Goal: Task Accomplishment & Management: Use online tool/utility

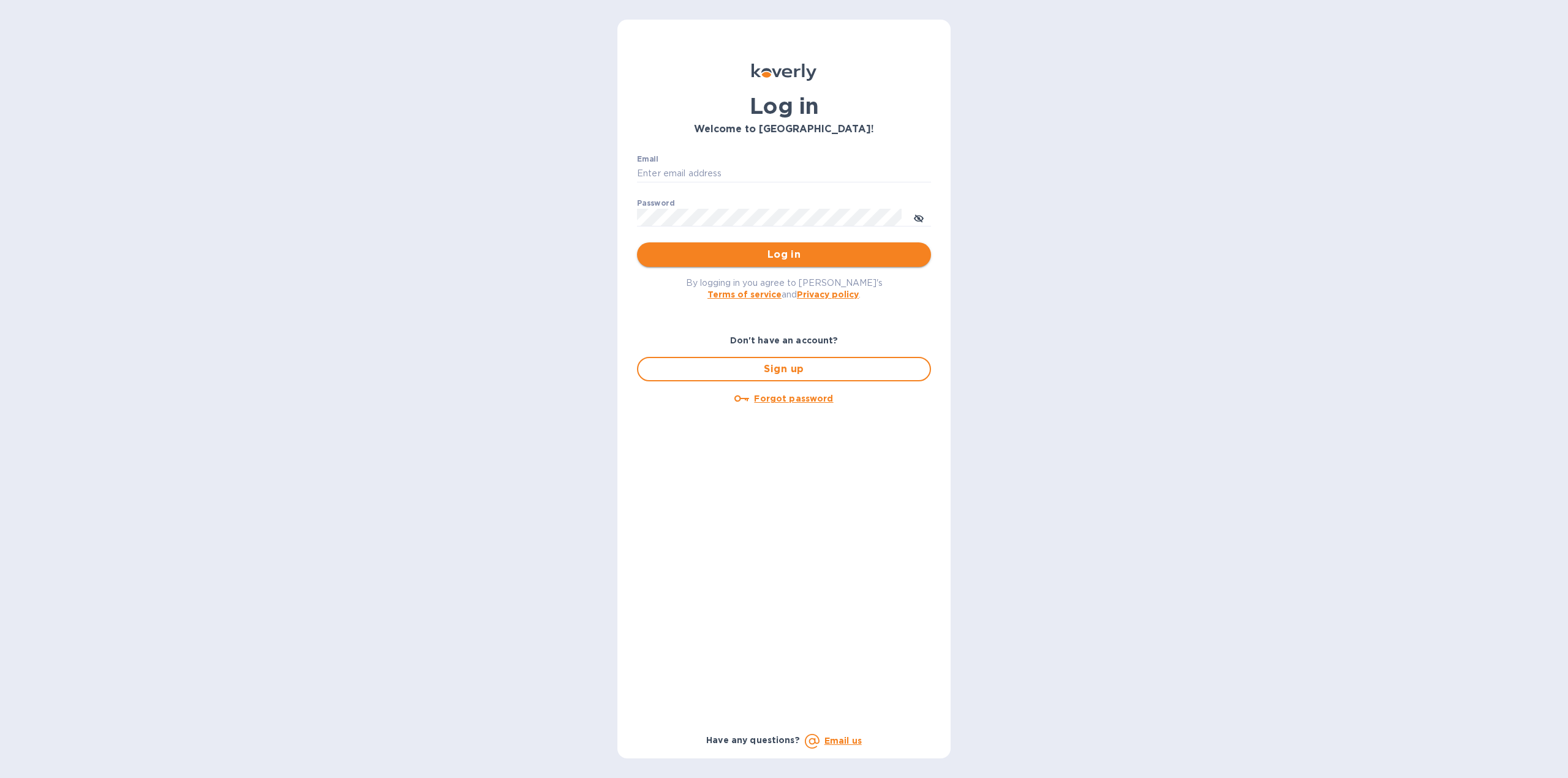
type input "[US_STATE][DOMAIN_NAME][EMAIL_ADDRESS][DOMAIN_NAME]"
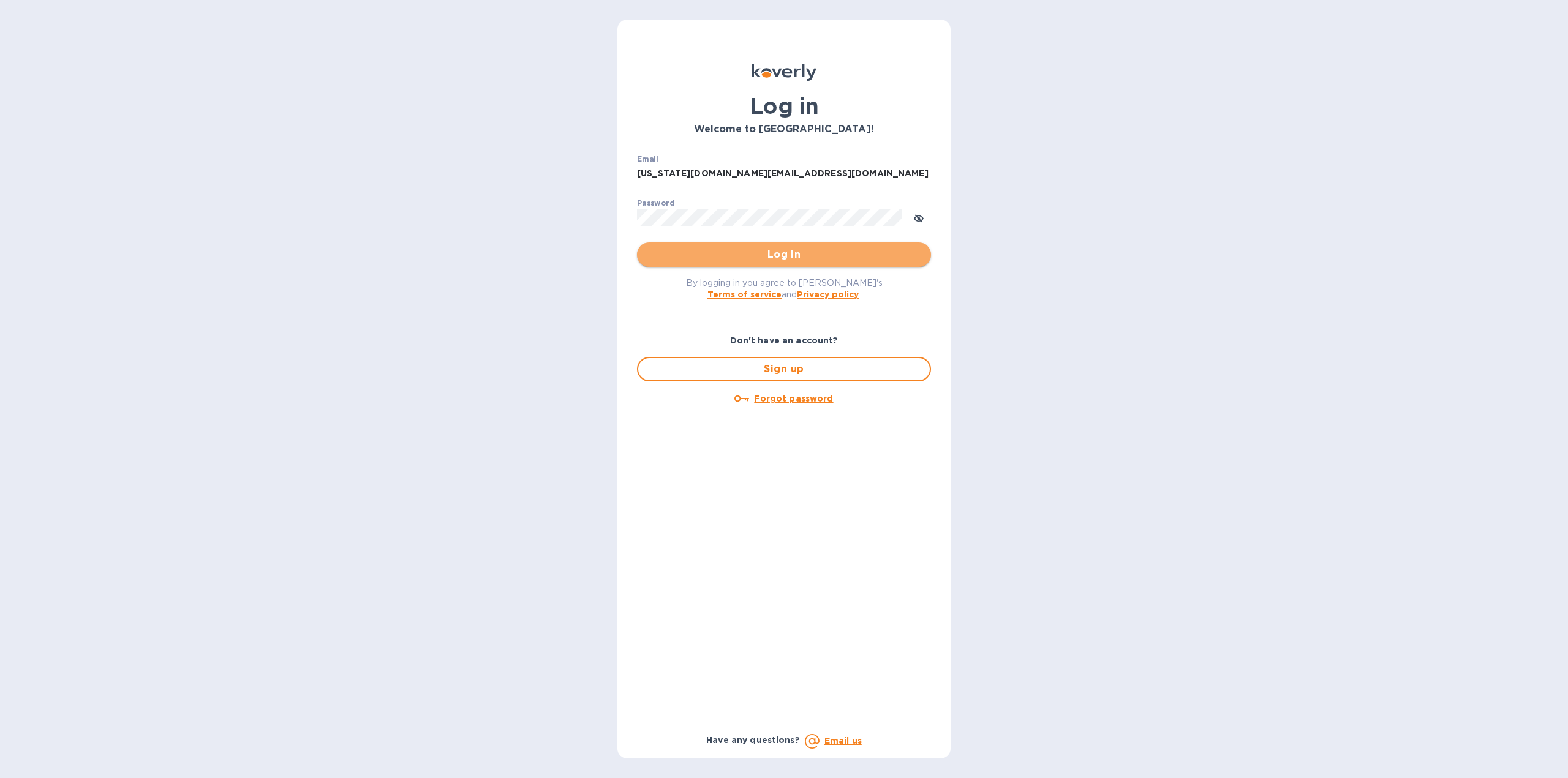
click at [729, 251] on span "Log in" at bounding box center [784, 255] width 274 height 15
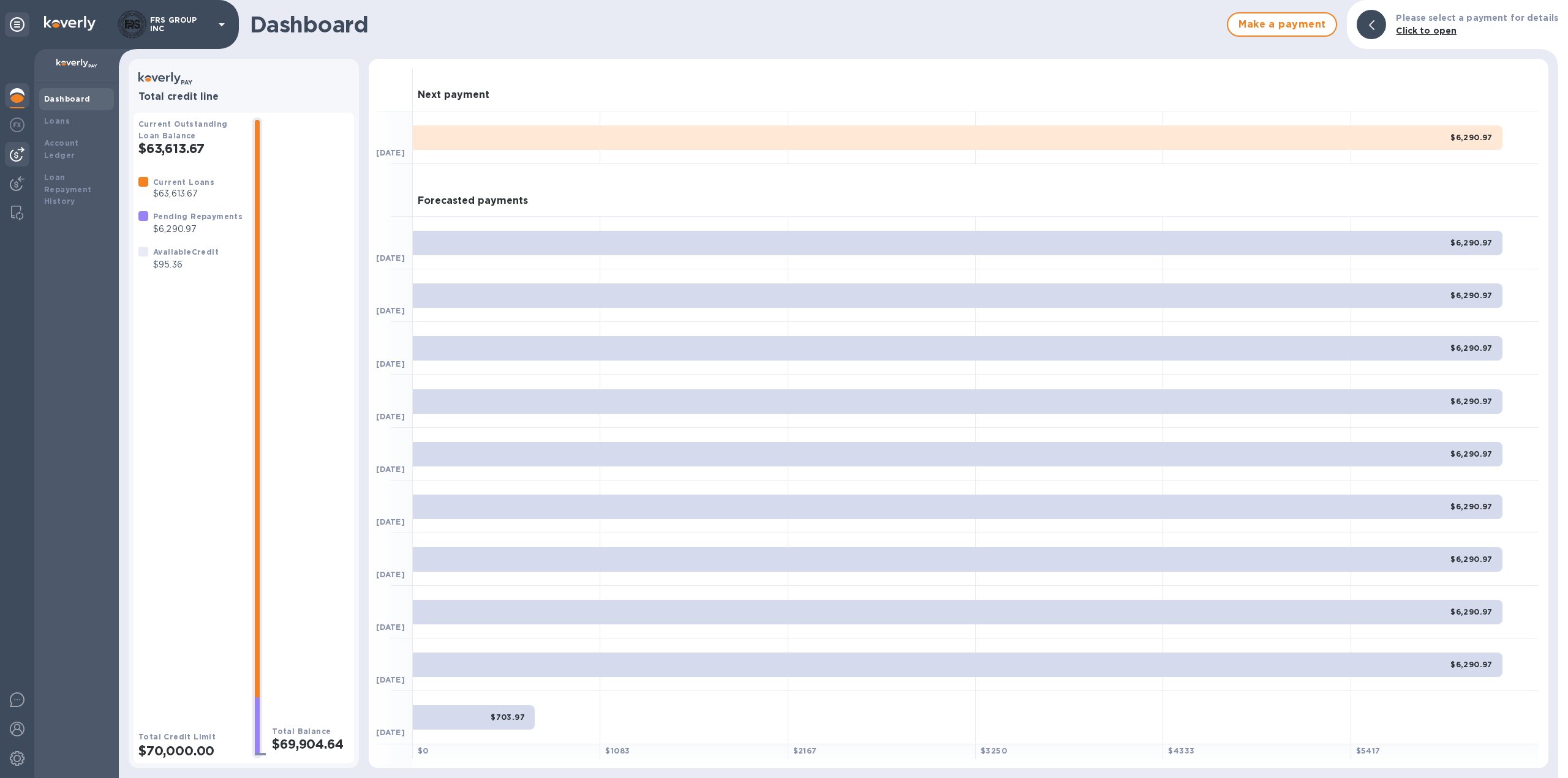
click at [20, 152] on img at bounding box center [18, 154] width 15 height 15
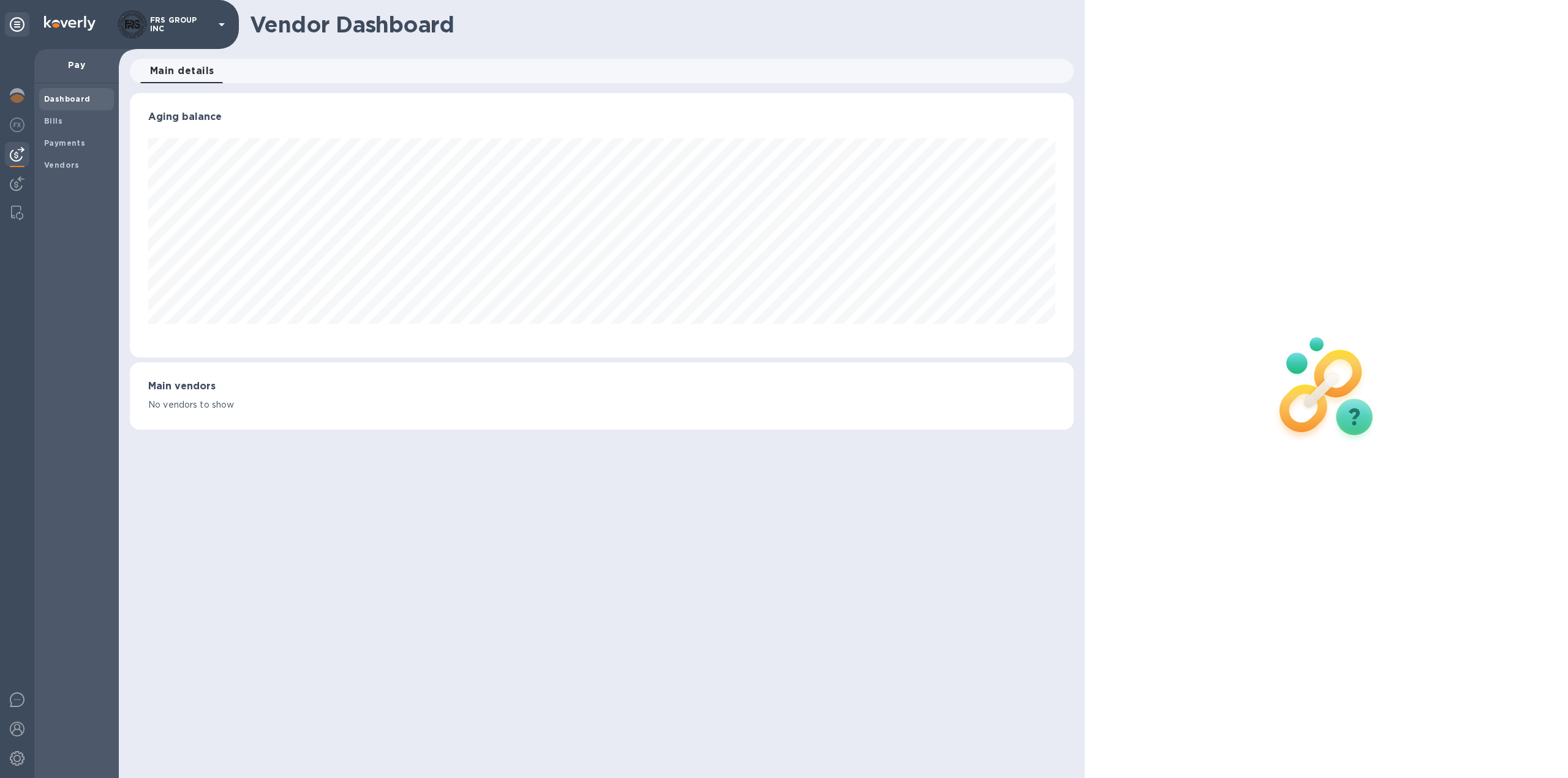
scroll to position [265, 945]
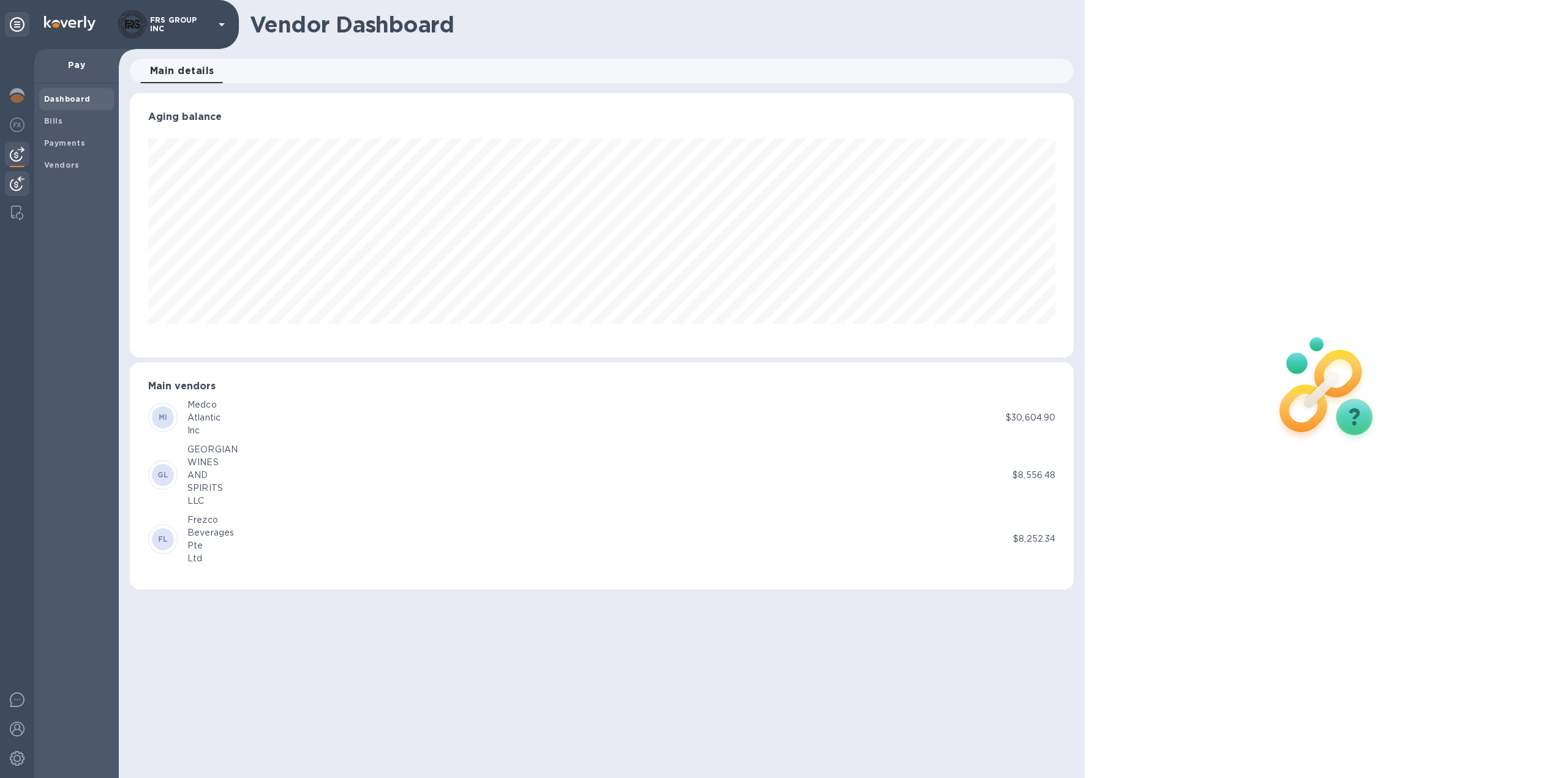
click at [11, 180] on img at bounding box center [18, 184] width 15 height 15
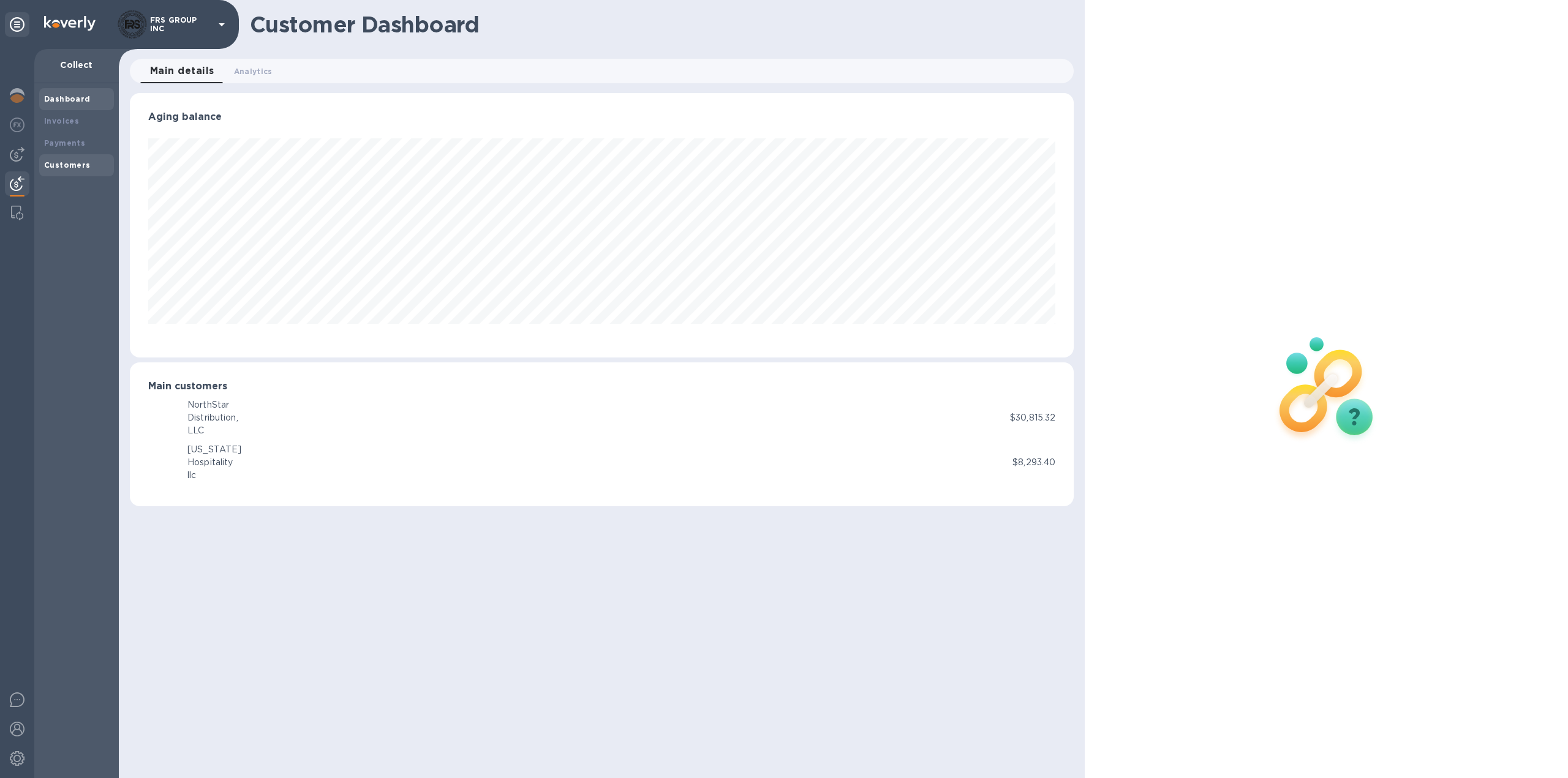
scroll to position [265, 945]
click at [71, 143] on b "Payments" at bounding box center [65, 143] width 41 height 9
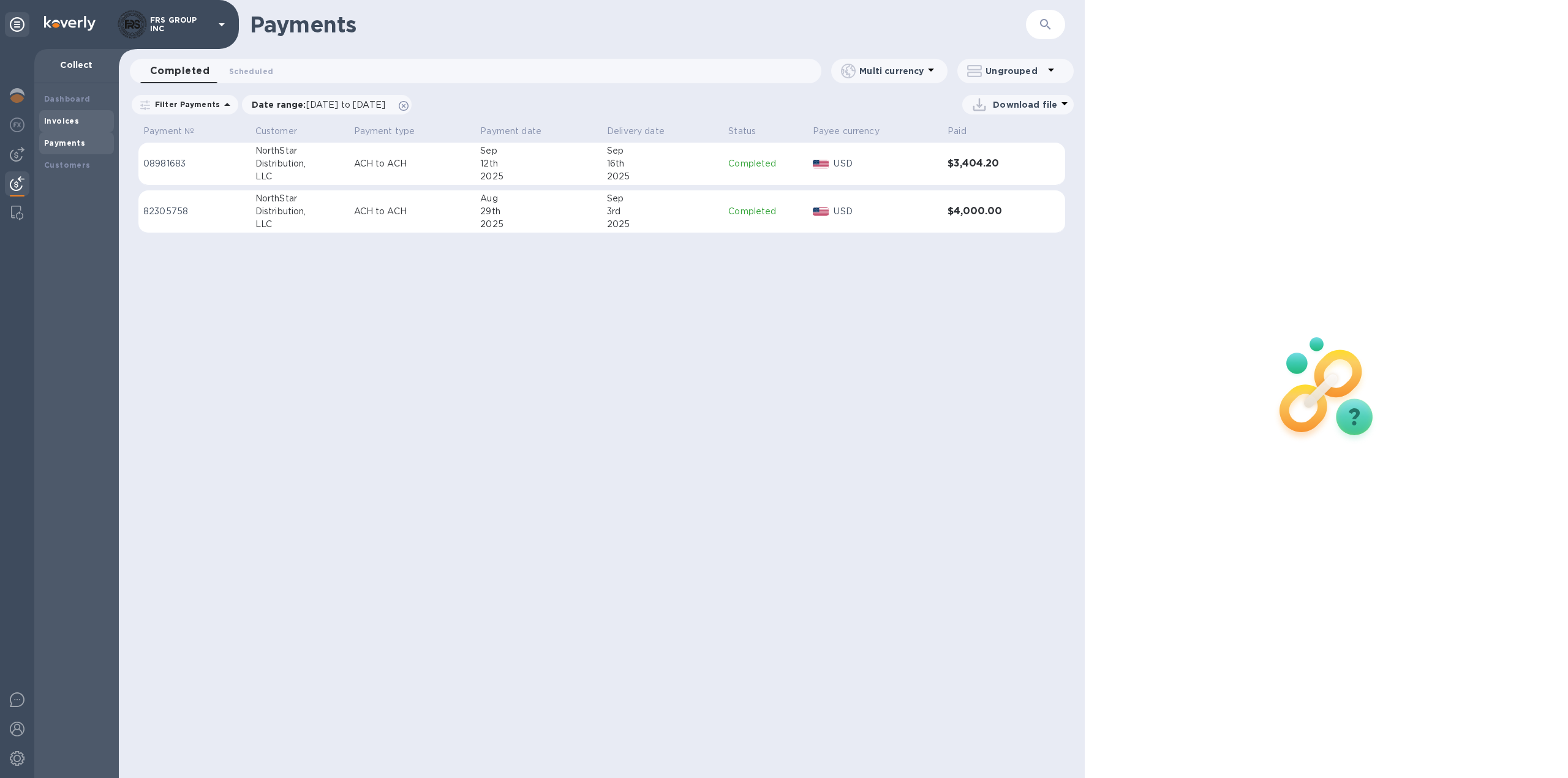
click at [67, 121] on b "Invoices" at bounding box center [62, 121] width 35 height 9
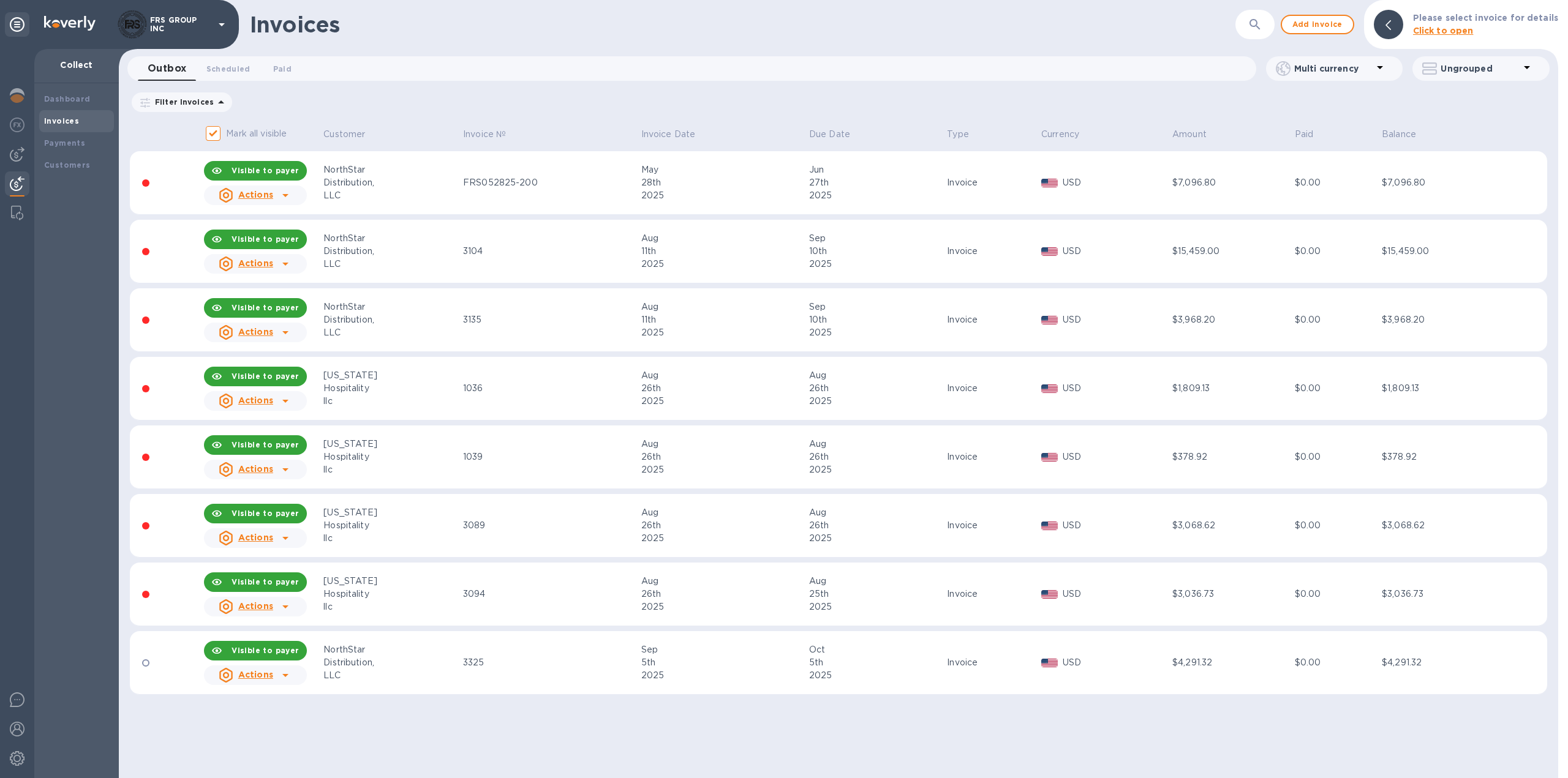
click at [284, 193] on icon at bounding box center [285, 196] width 15 height 15
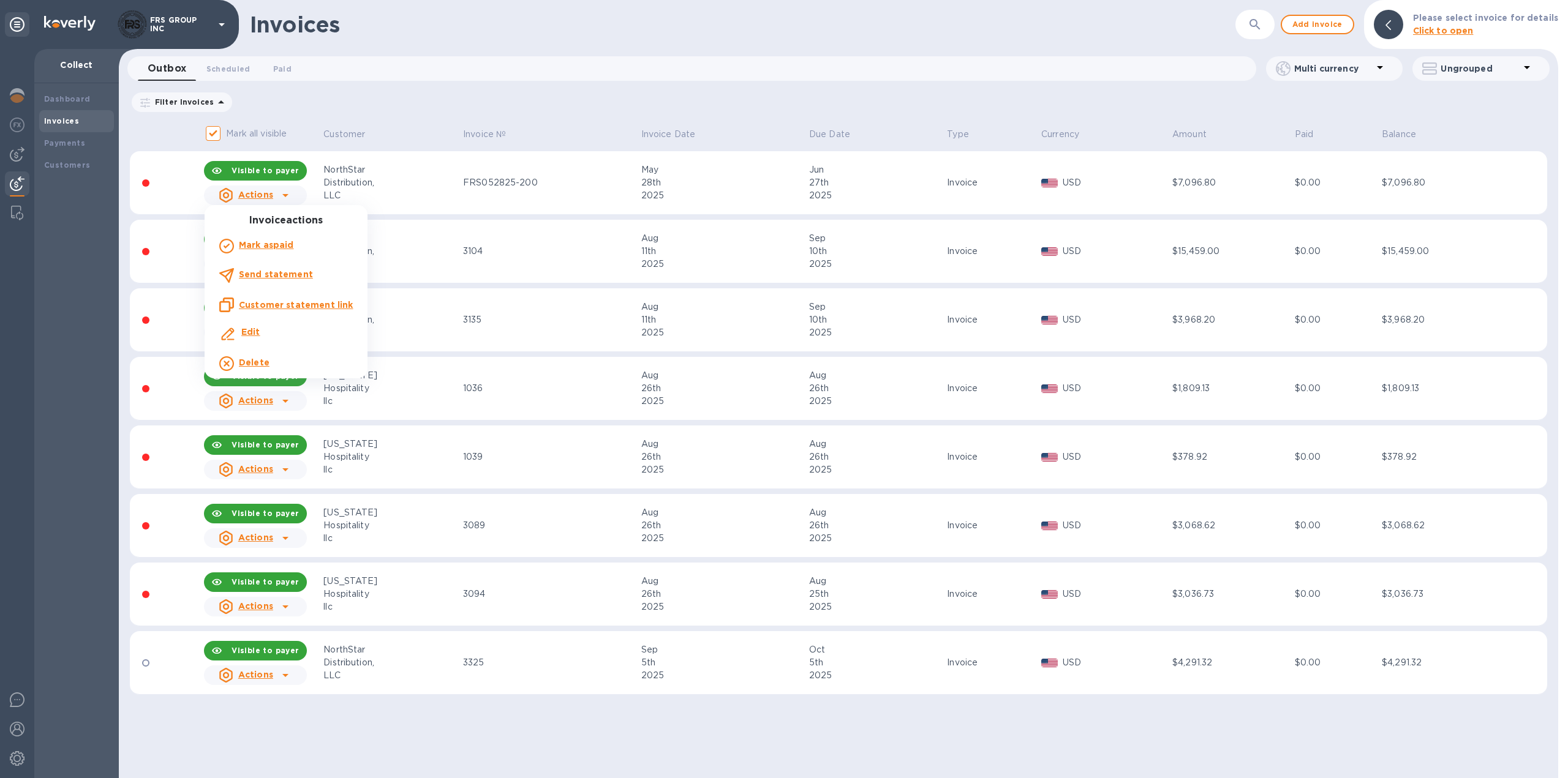
click at [276, 275] on b "Send statement" at bounding box center [276, 274] width 74 height 10
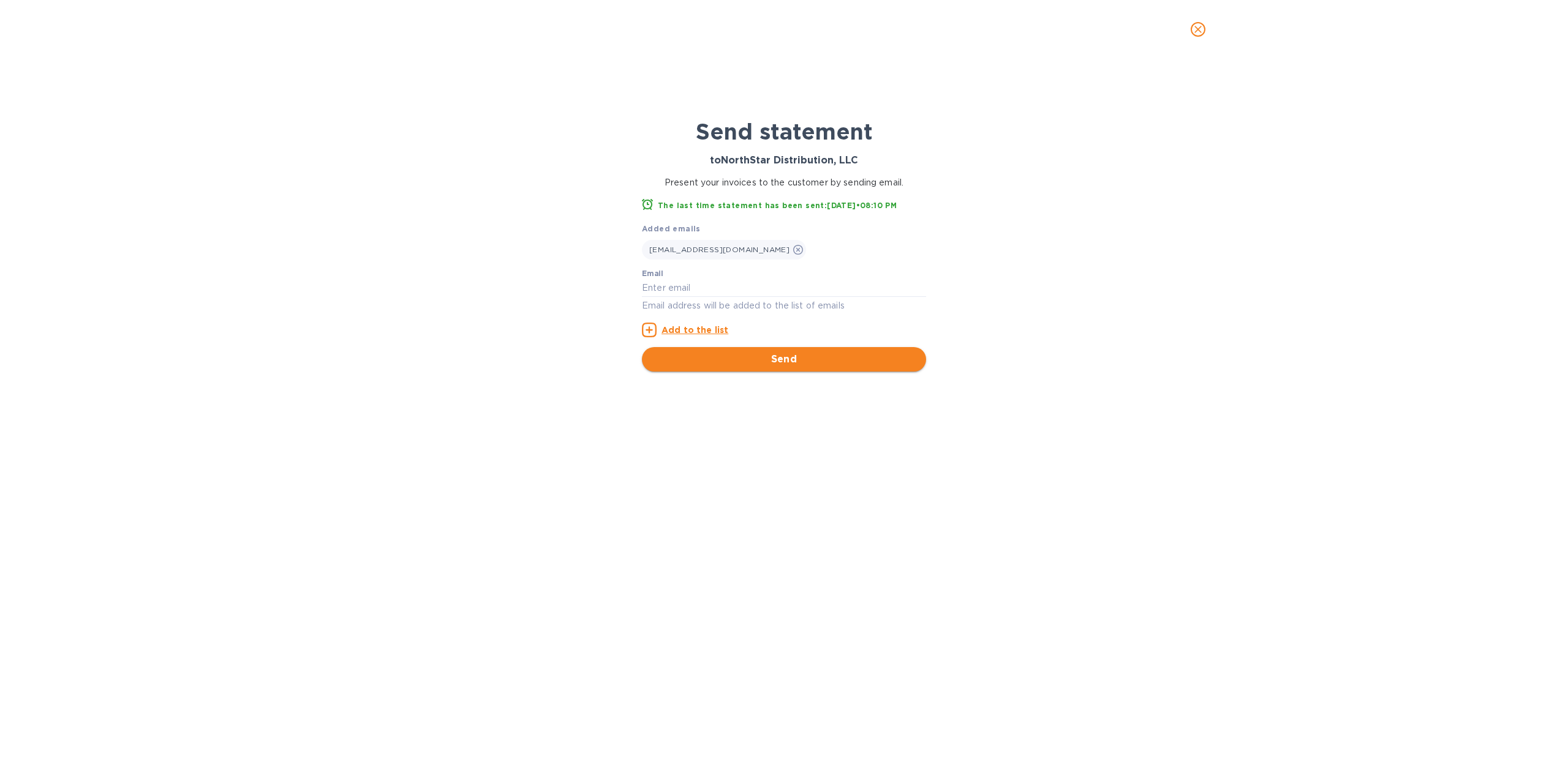
click at [743, 357] on span "Send" at bounding box center [784, 359] width 265 height 15
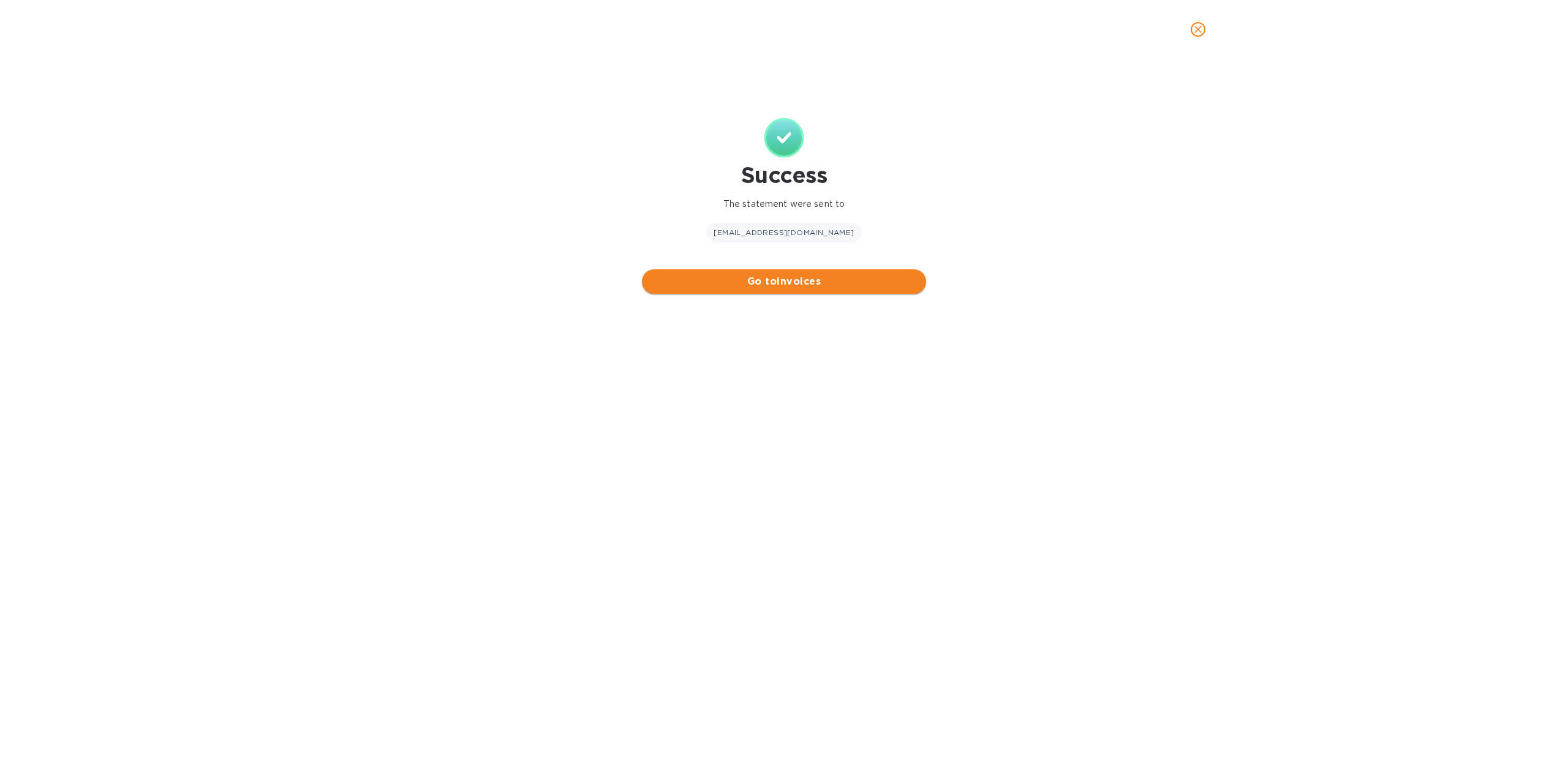
click at [731, 288] on span "Go to invoices" at bounding box center [784, 281] width 265 height 15
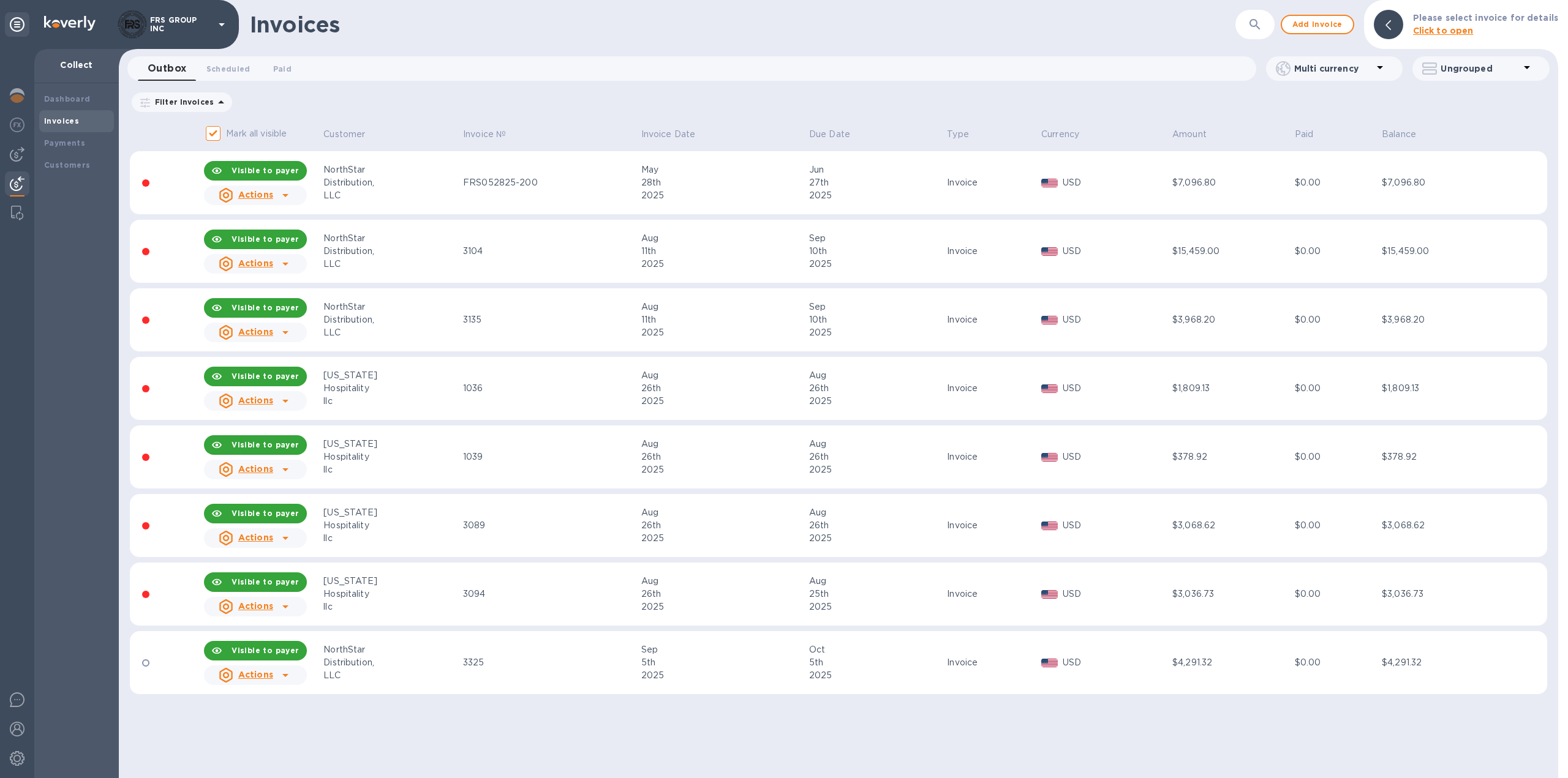
click at [284, 264] on icon at bounding box center [285, 264] width 6 height 3
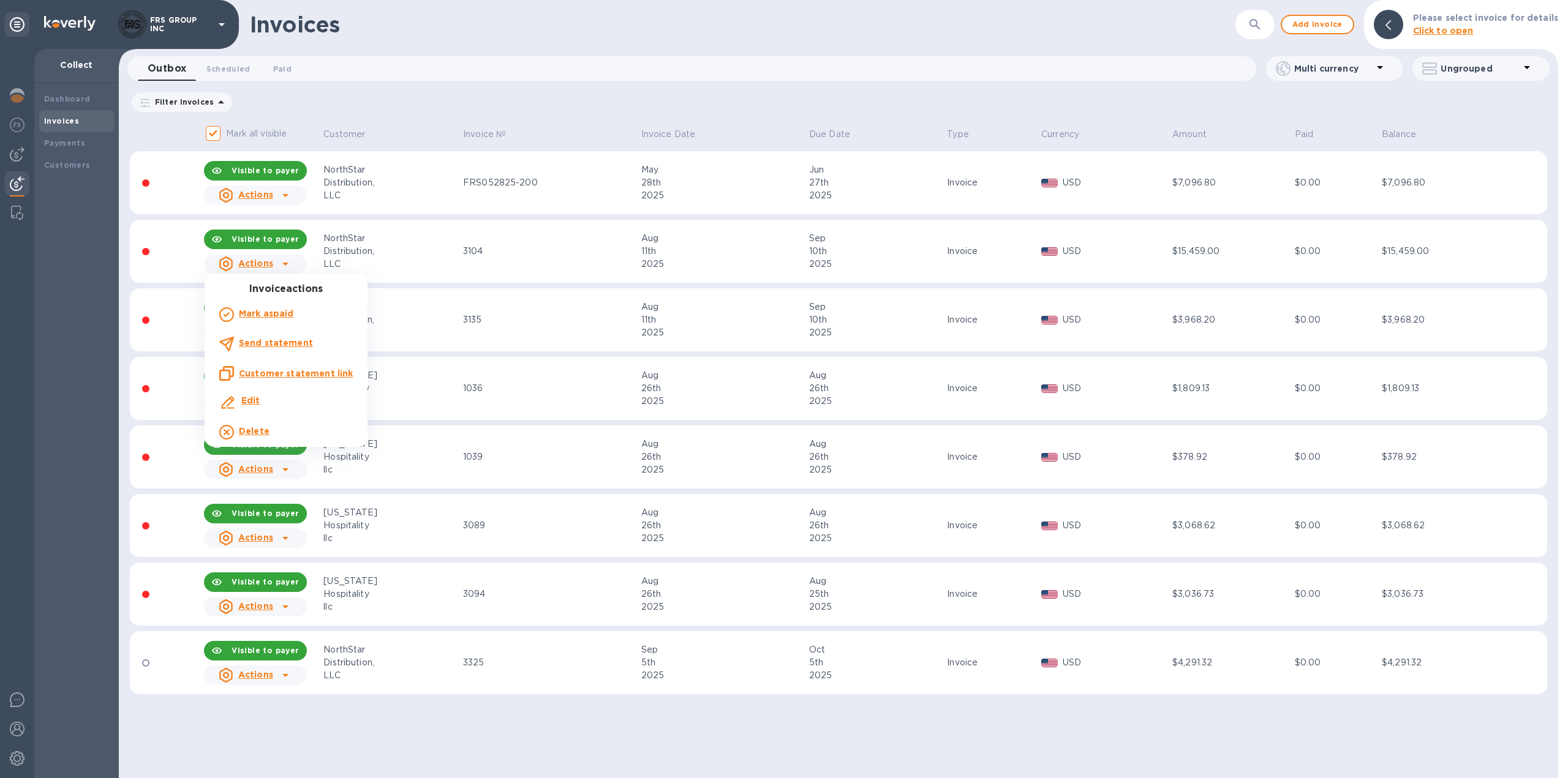
click at [284, 344] on b "Send statement" at bounding box center [276, 342] width 74 height 10
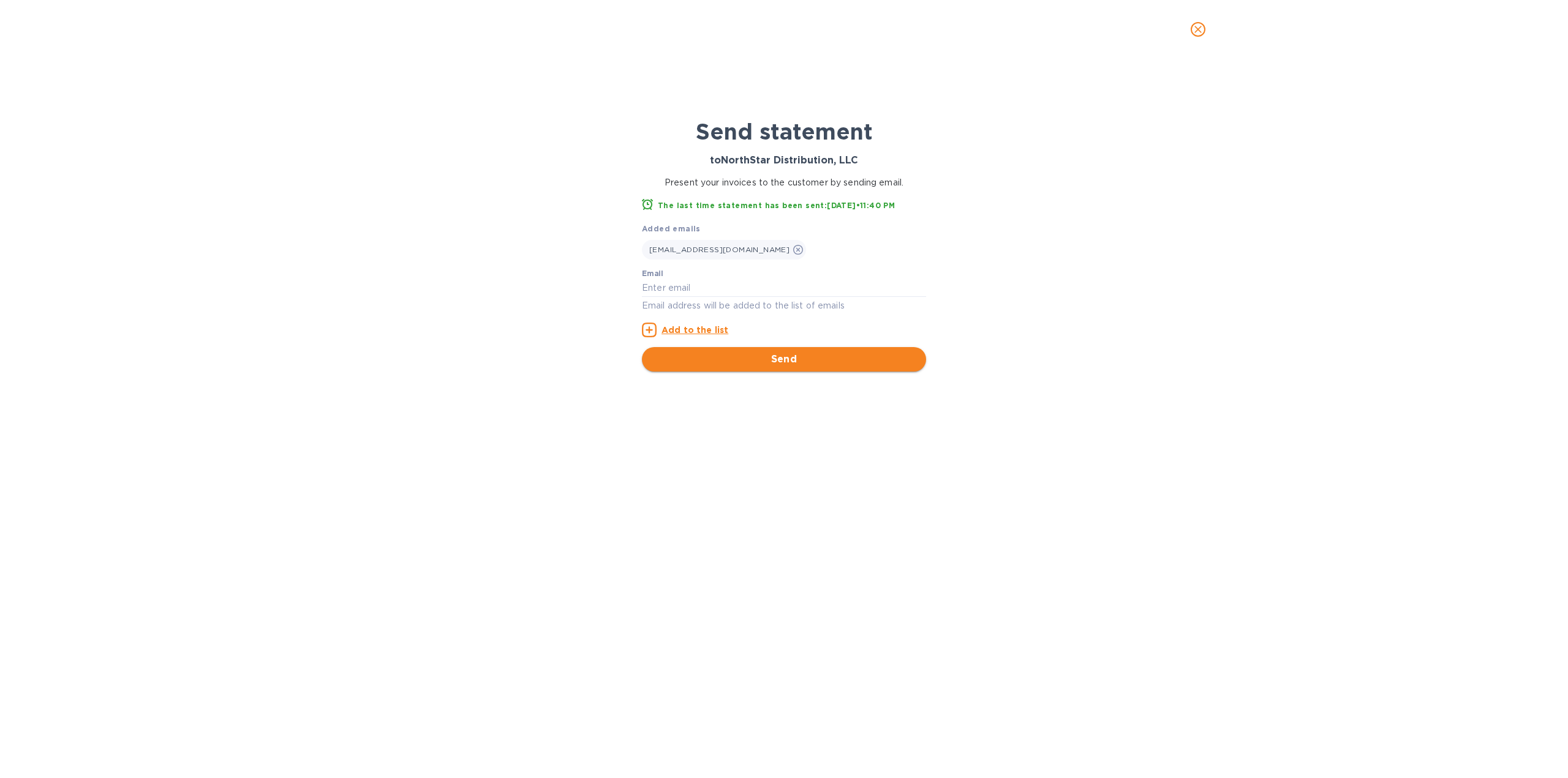
click at [791, 364] on span "Send" at bounding box center [784, 359] width 265 height 15
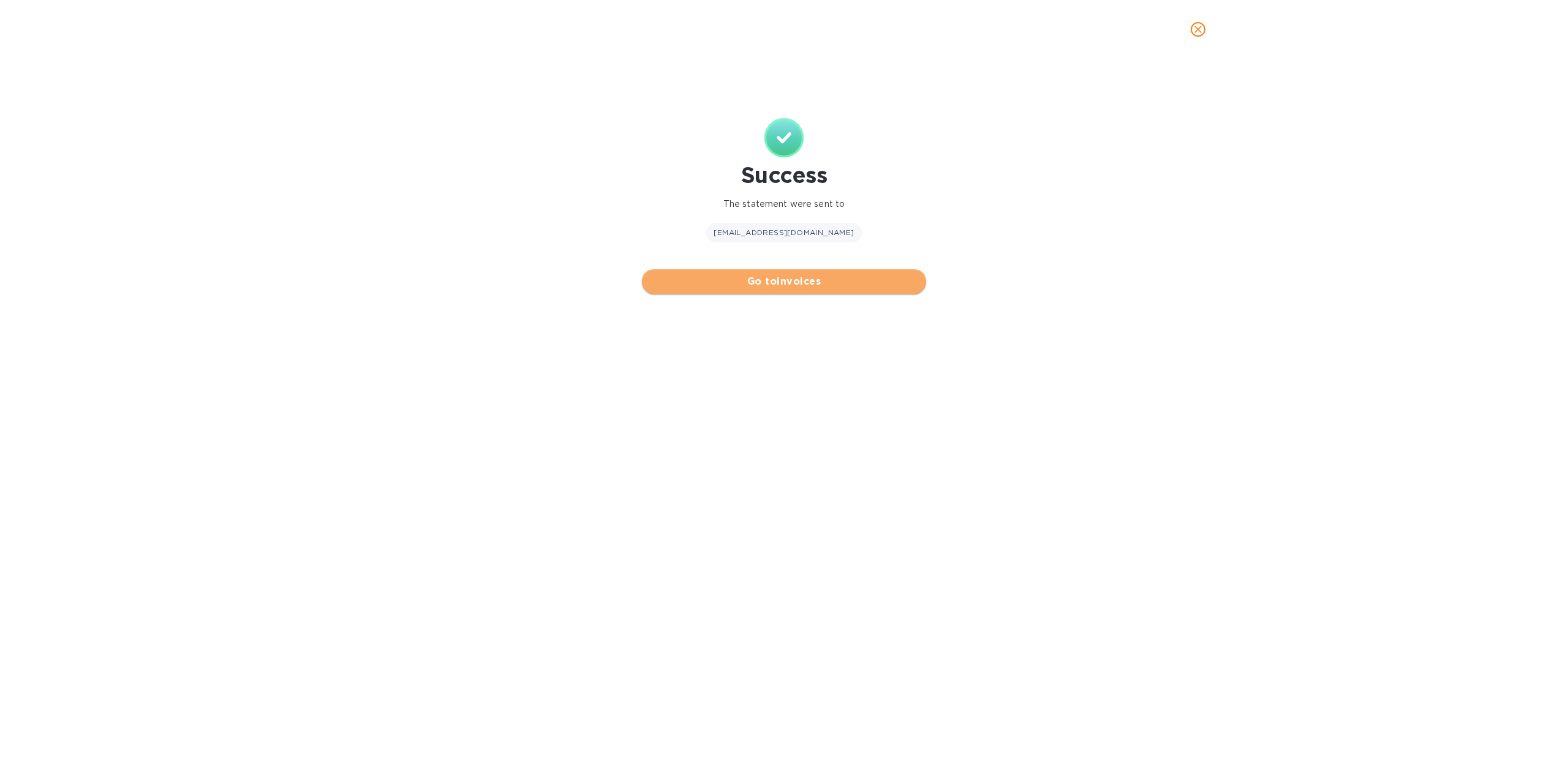
click at [713, 281] on span "Go to invoices" at bounding box center [784, 281] width 265 height 15
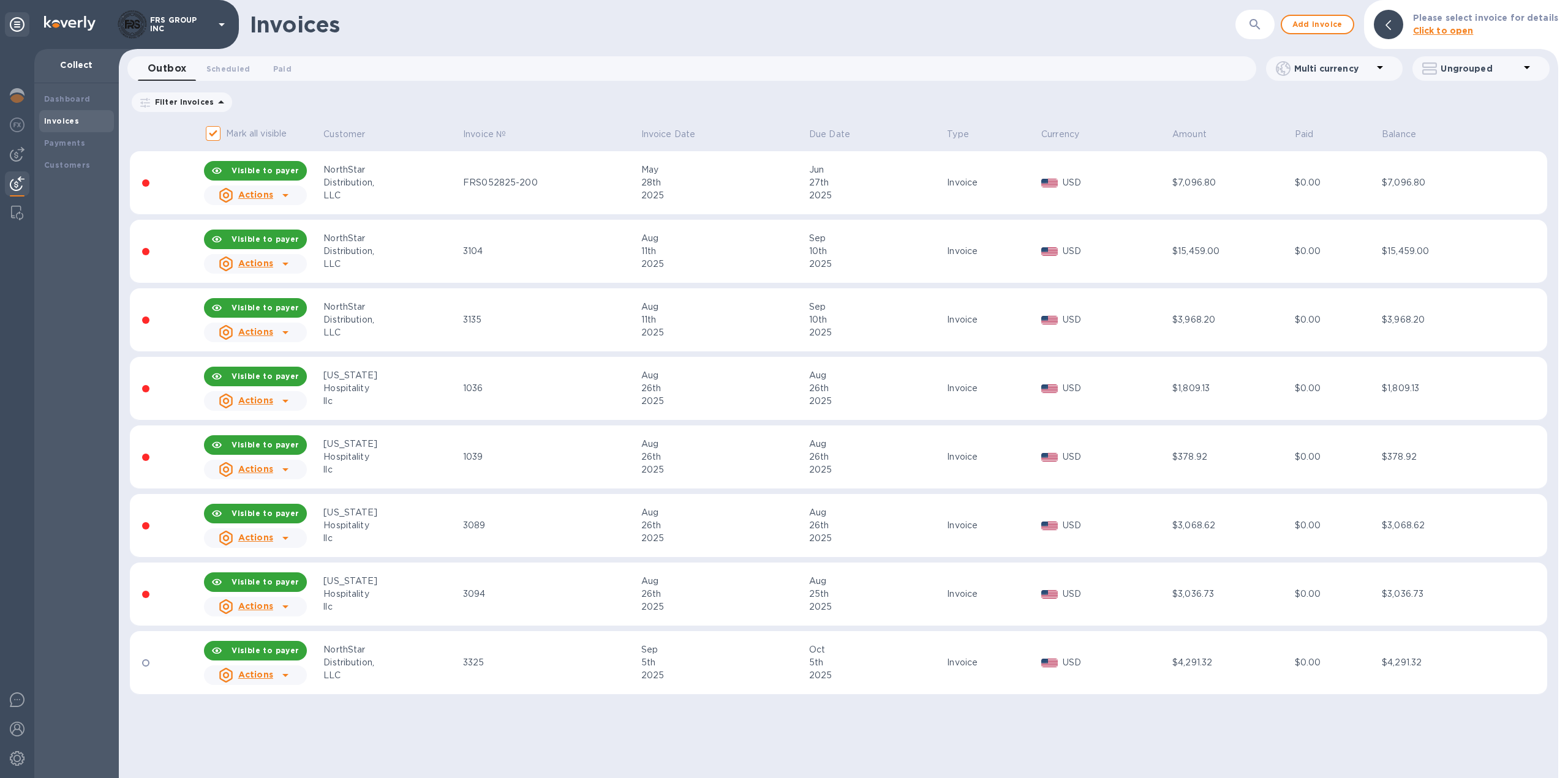
click at [283, 331] on icon at bounding box center [285, 332] width 6 height 3
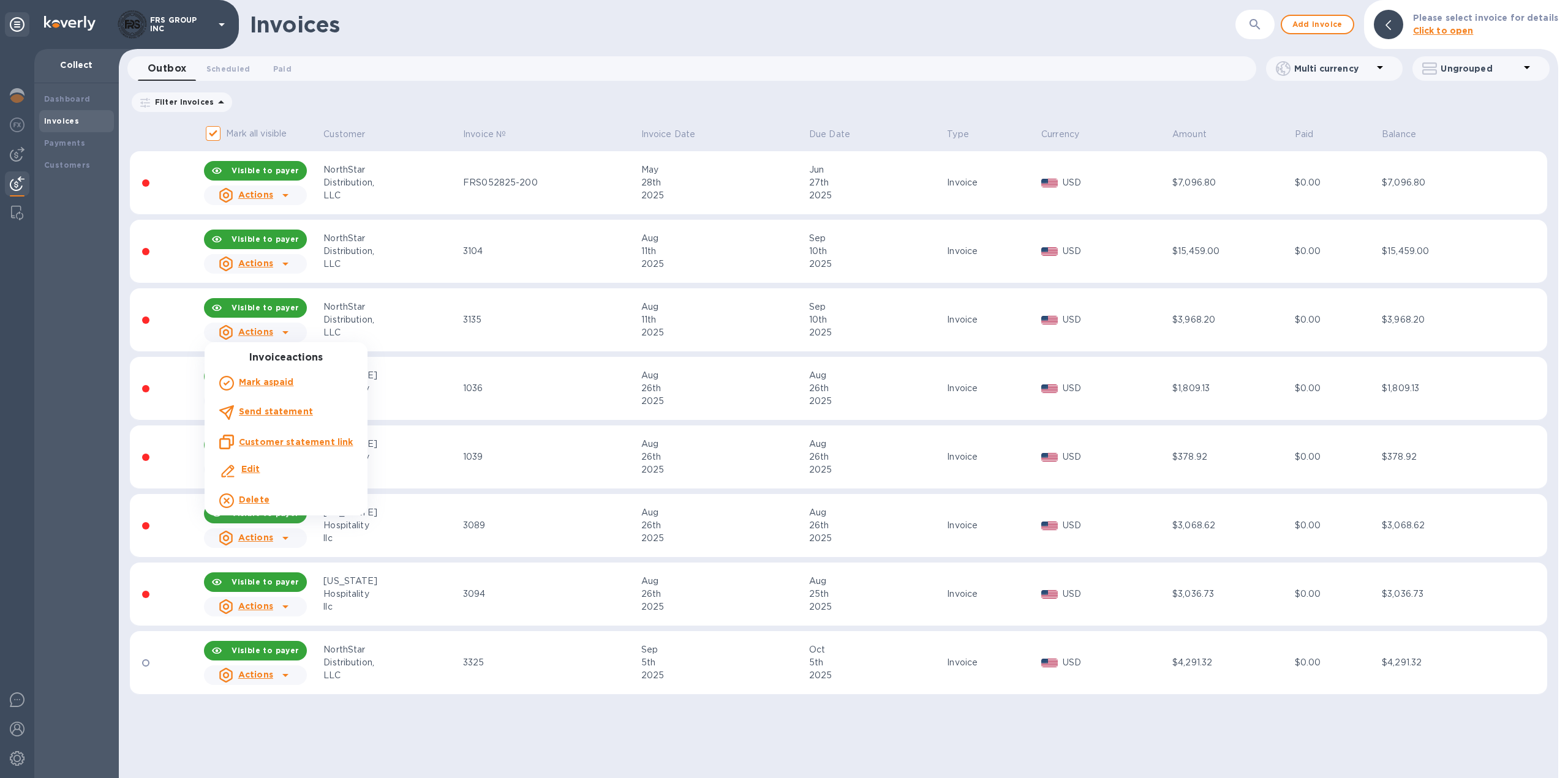
click at [284, 409] on b "Send statement" at bounding box center [276, 411] width 74 height 10
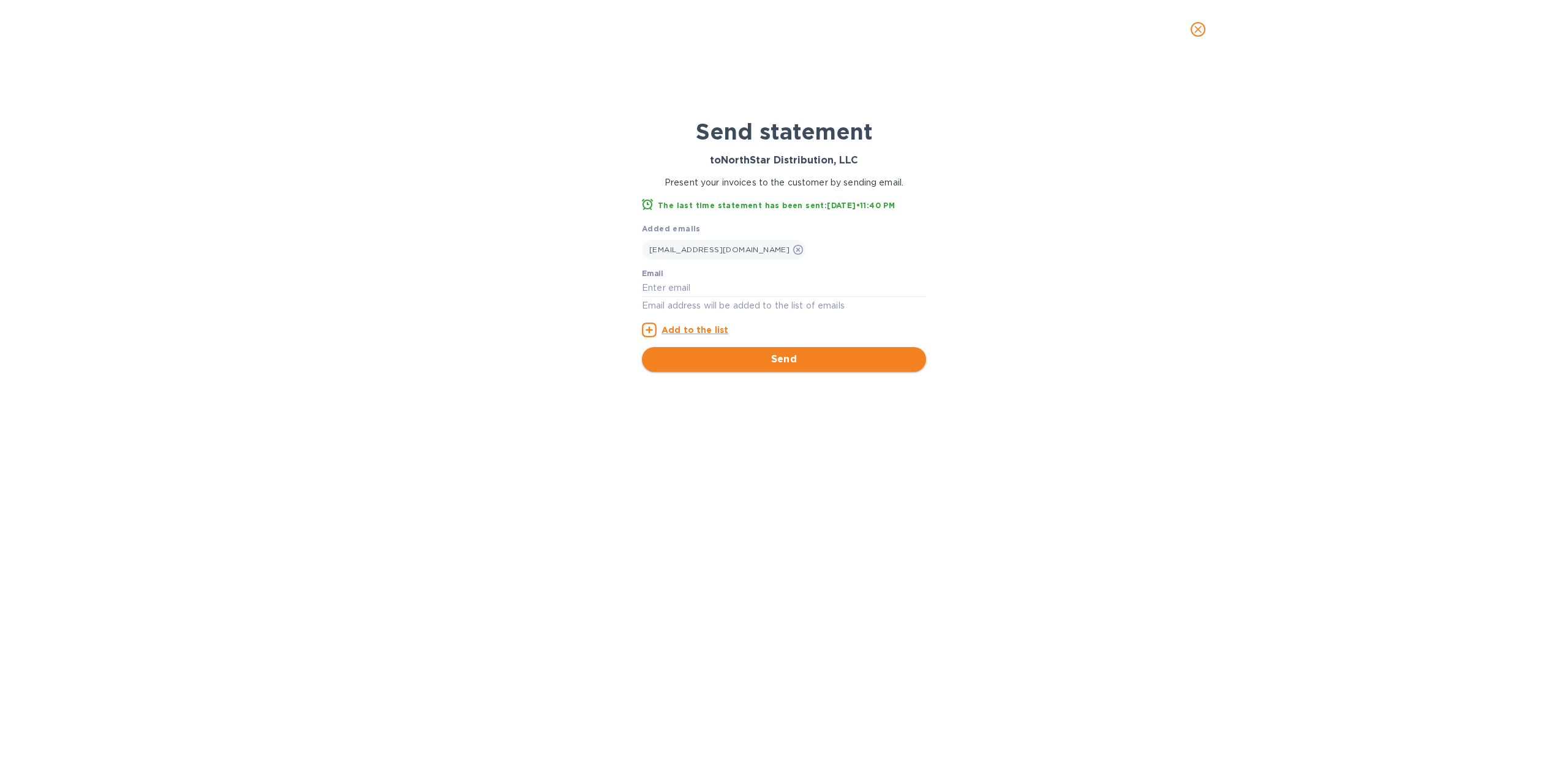
click at [771, 356] on span "Send" at bounding box center [784, 359] width 265 height 15
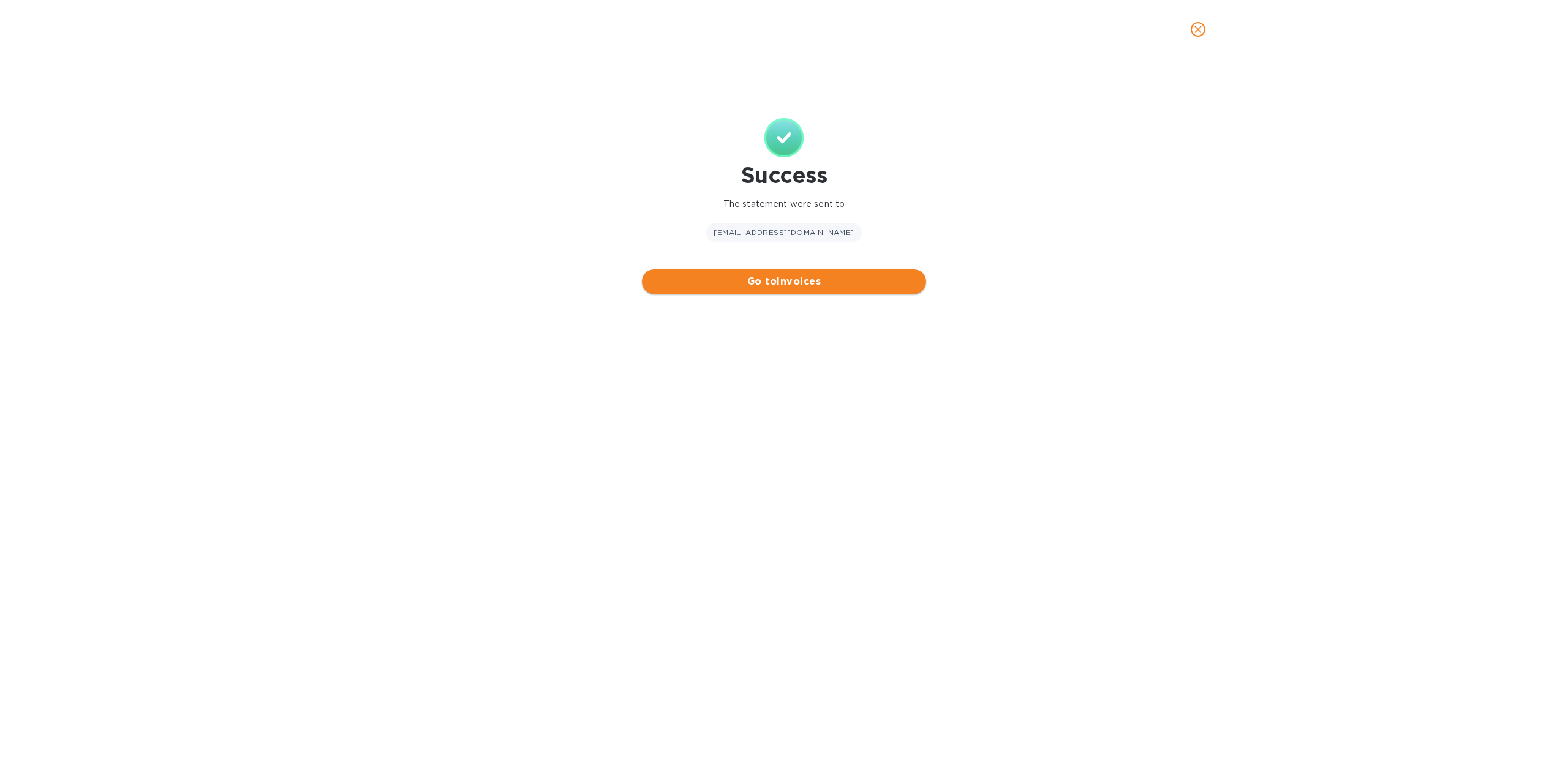
click at [709, 282] on span "Go to invoices" at bounding box center [784, 281] width 265 height 15
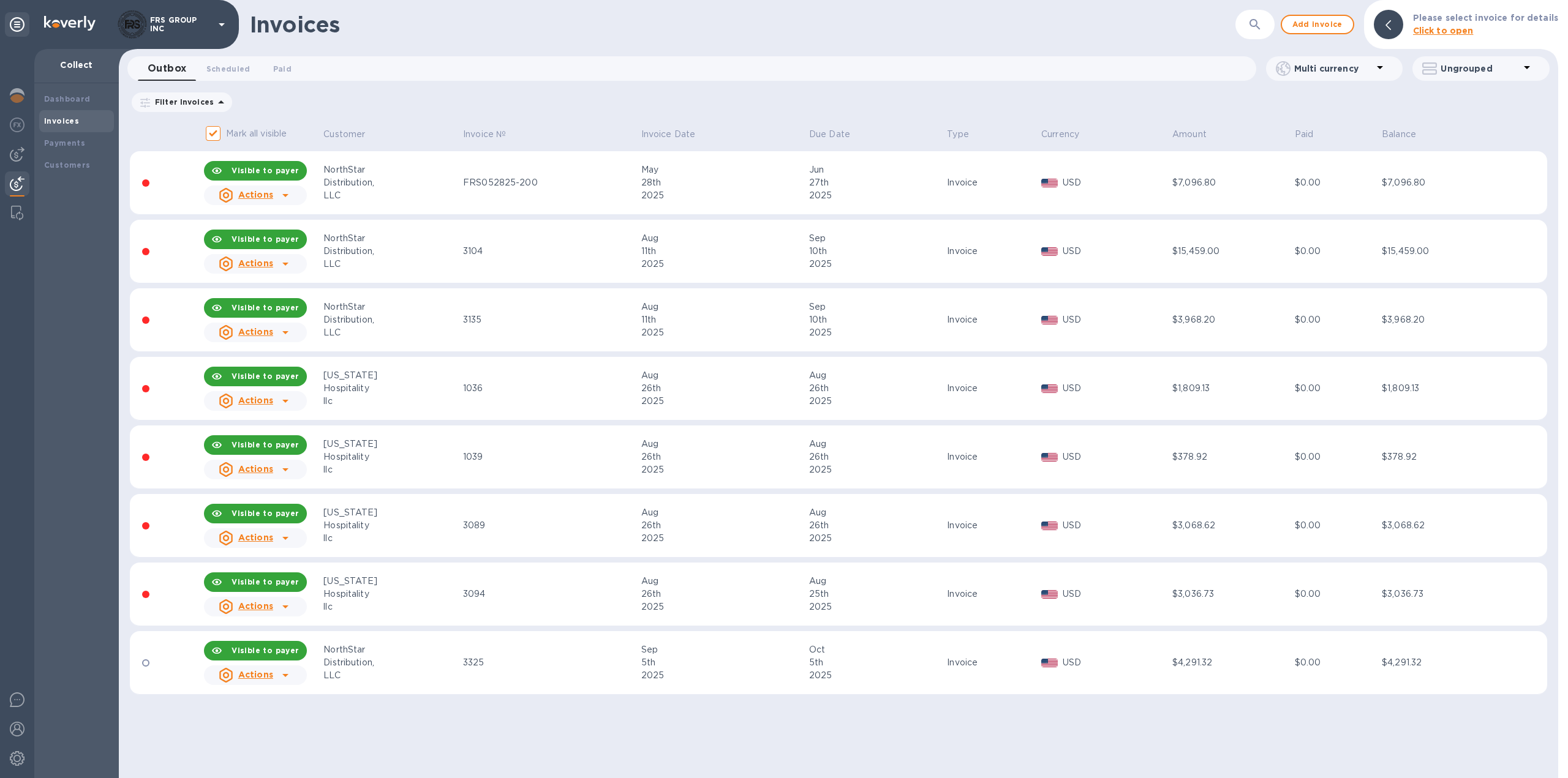
click at [283, 398] on icon at bounding box center [285, 401] width 15 height 15
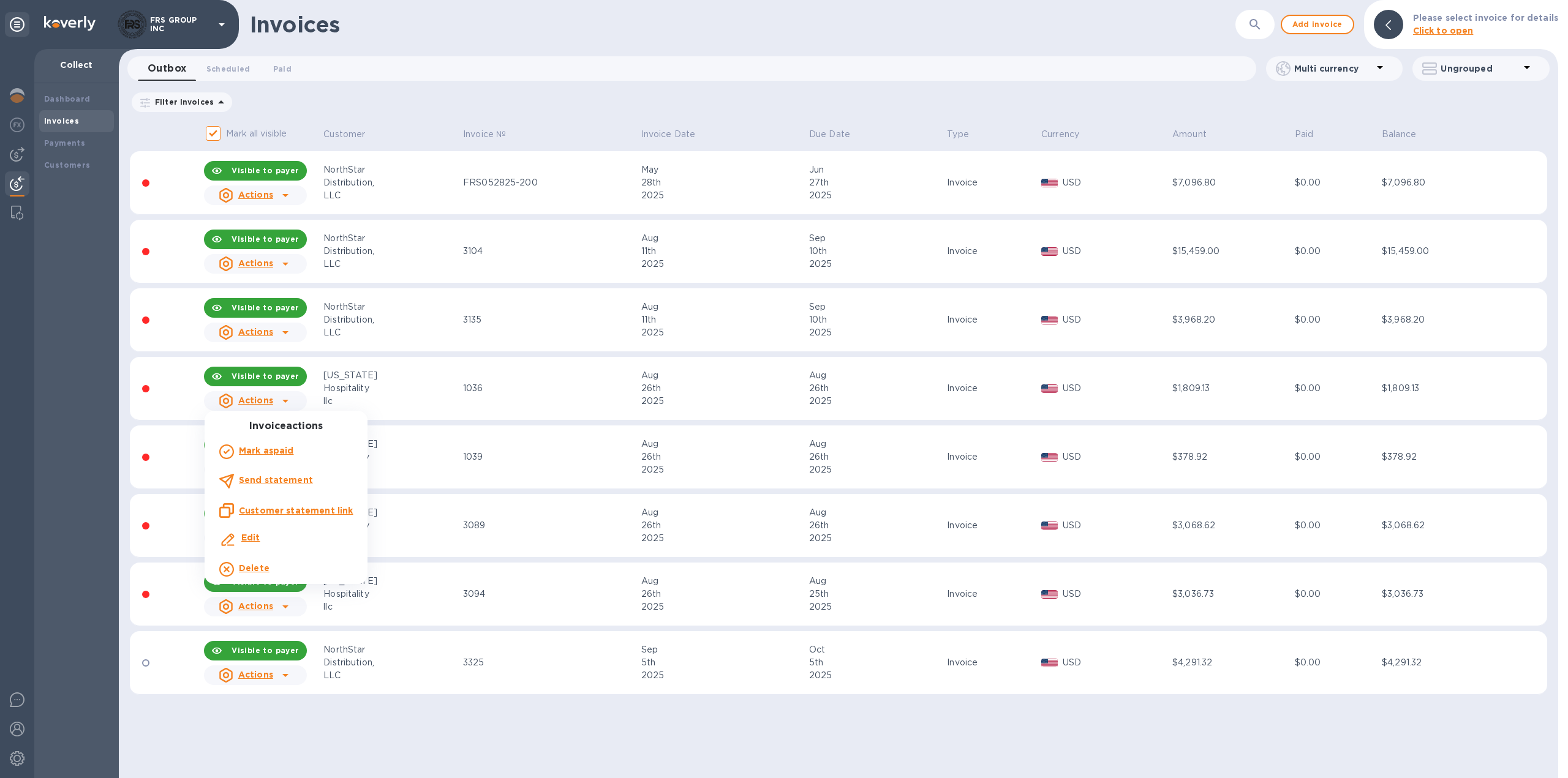
click at [283, 481] on b "Send statement" at bounding box center [276, 480] width 74 height 10
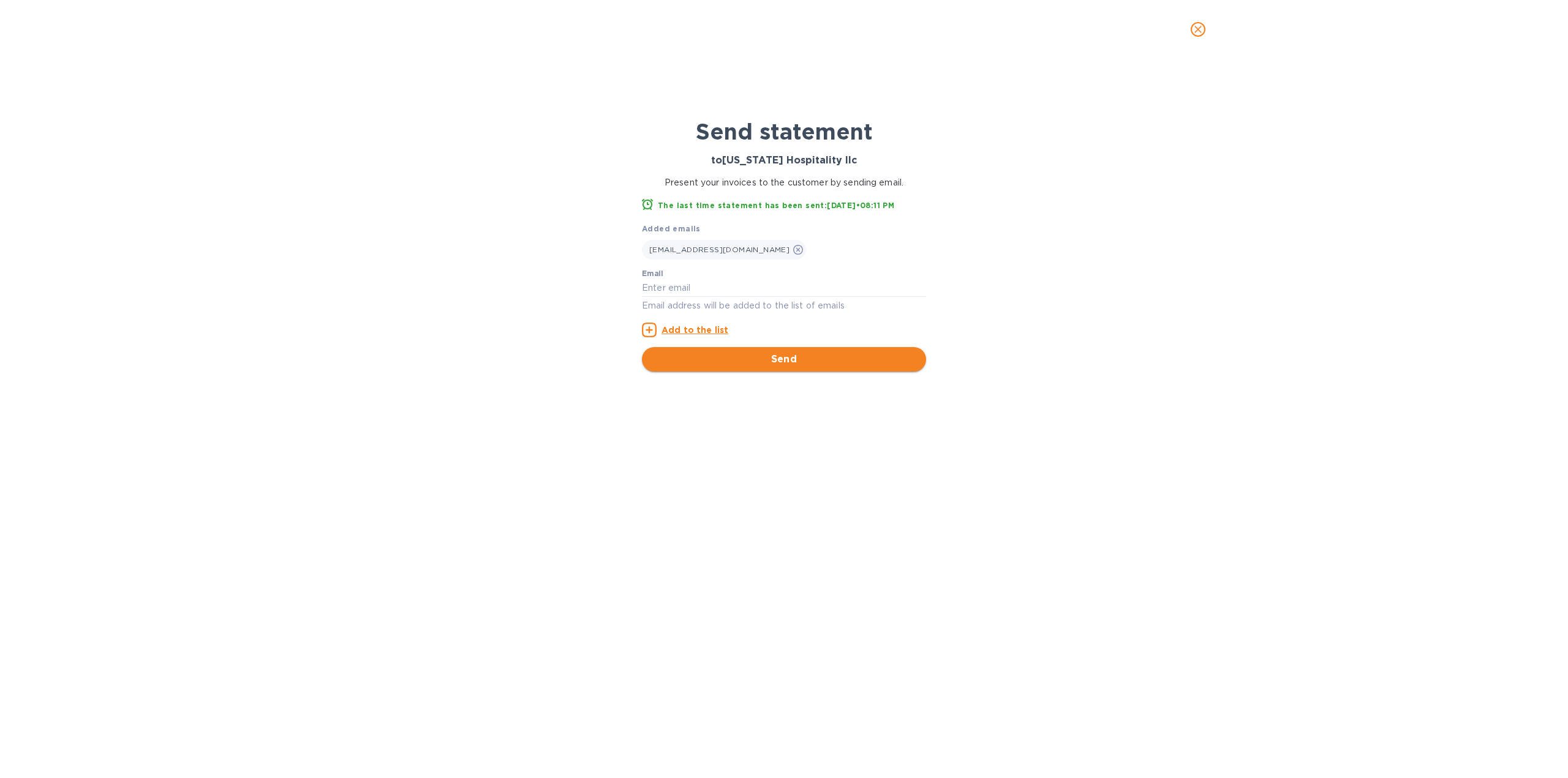
click at [736, 351] on button "Send" at bounding box center [784, 359] width 284 height 25
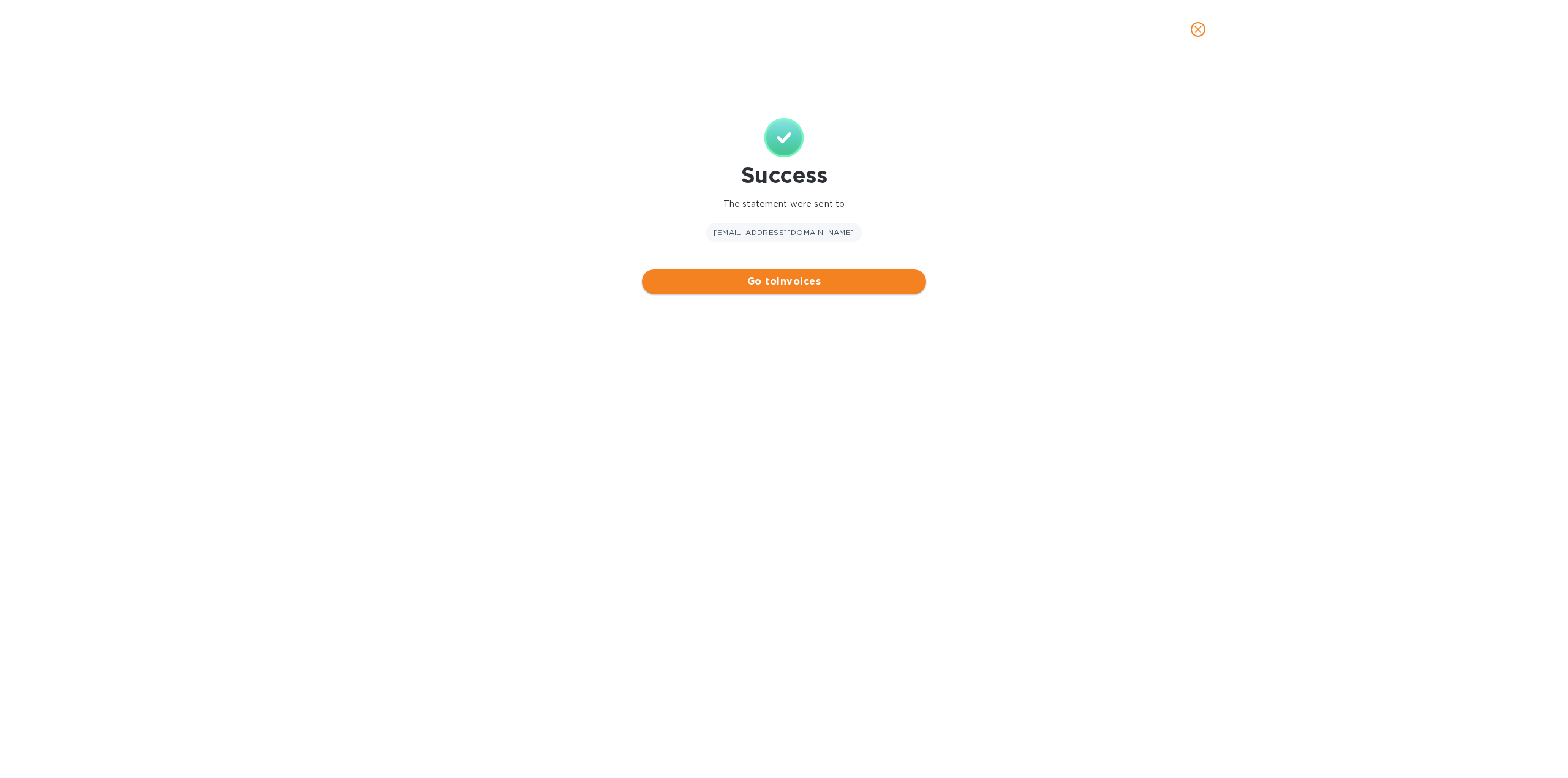
click at [708, 288] on span "Go to invoices" at bounding box center [784, 281] width 265 height 15
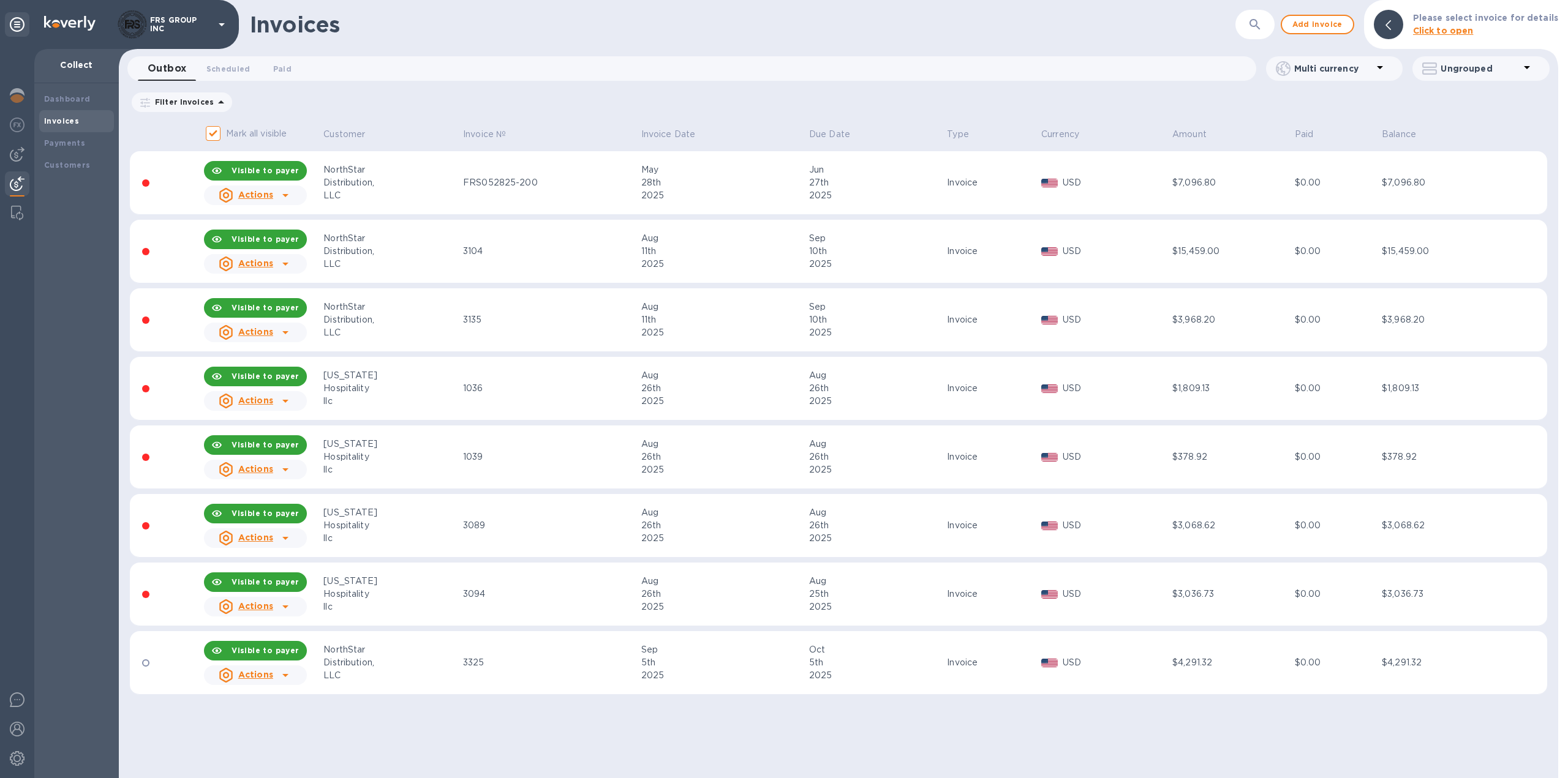
click at [286, 467] on icon at bounding box center [285, 470] width 15 height 15
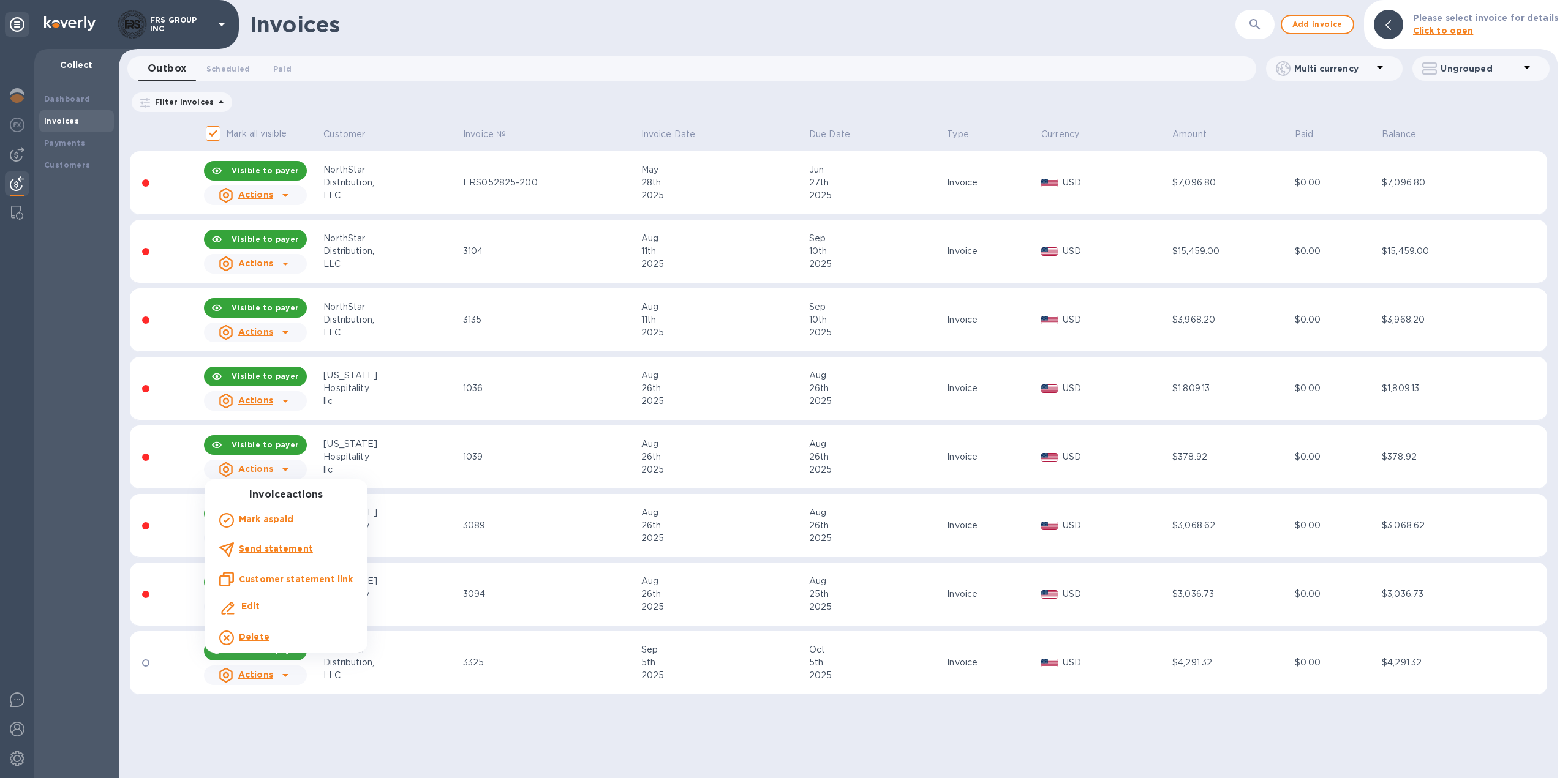
click at [290, 547] on b "Send statement" at bounding box center [276, 548] width 74 height 10
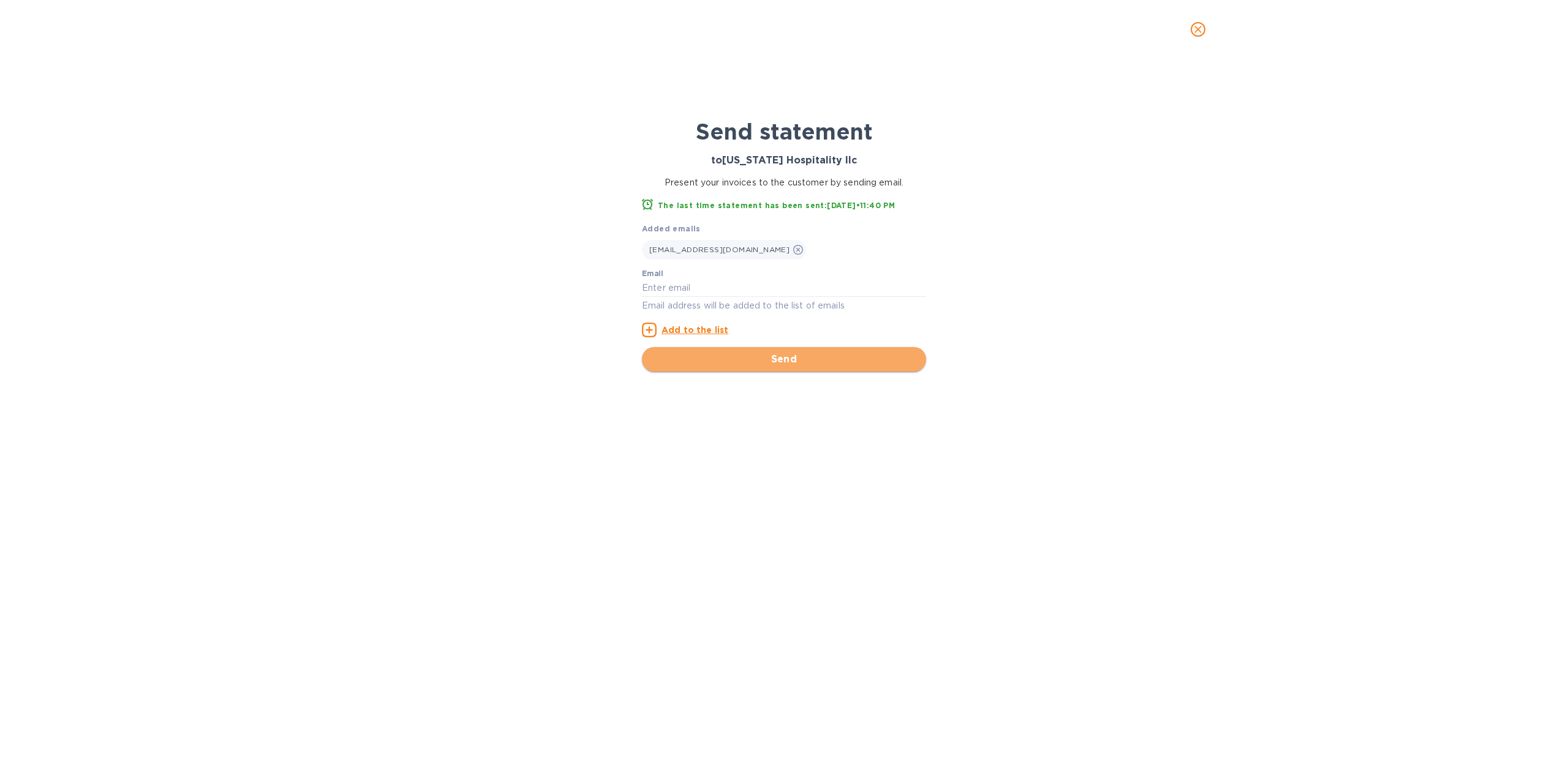
click at [740, 354] on span "Send" at bounding box center [784, 359] width 265 height 15
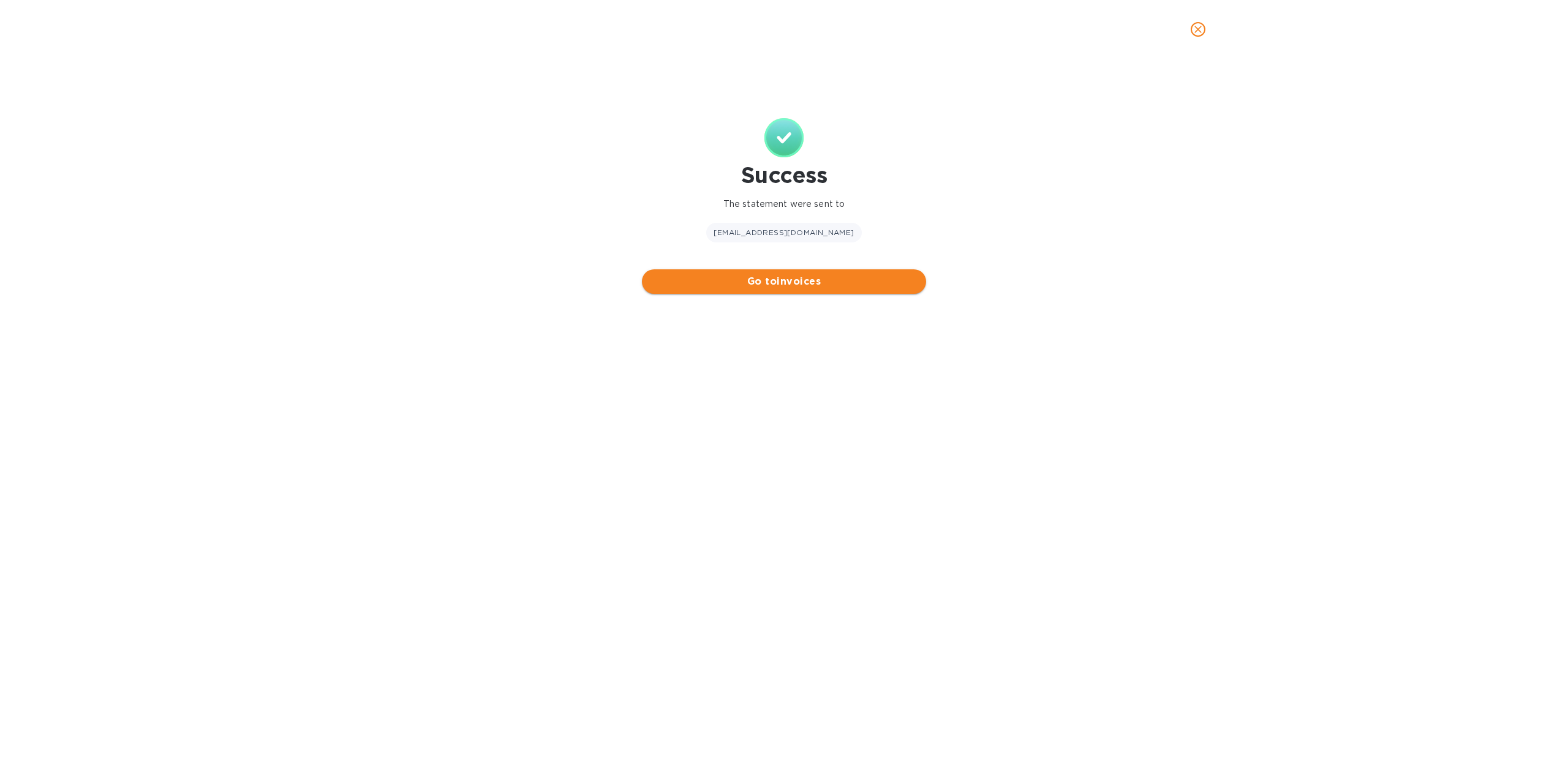
click at [690, 288] on span "Go to invoices" at bounding box center [784, 281] width 265 height 15
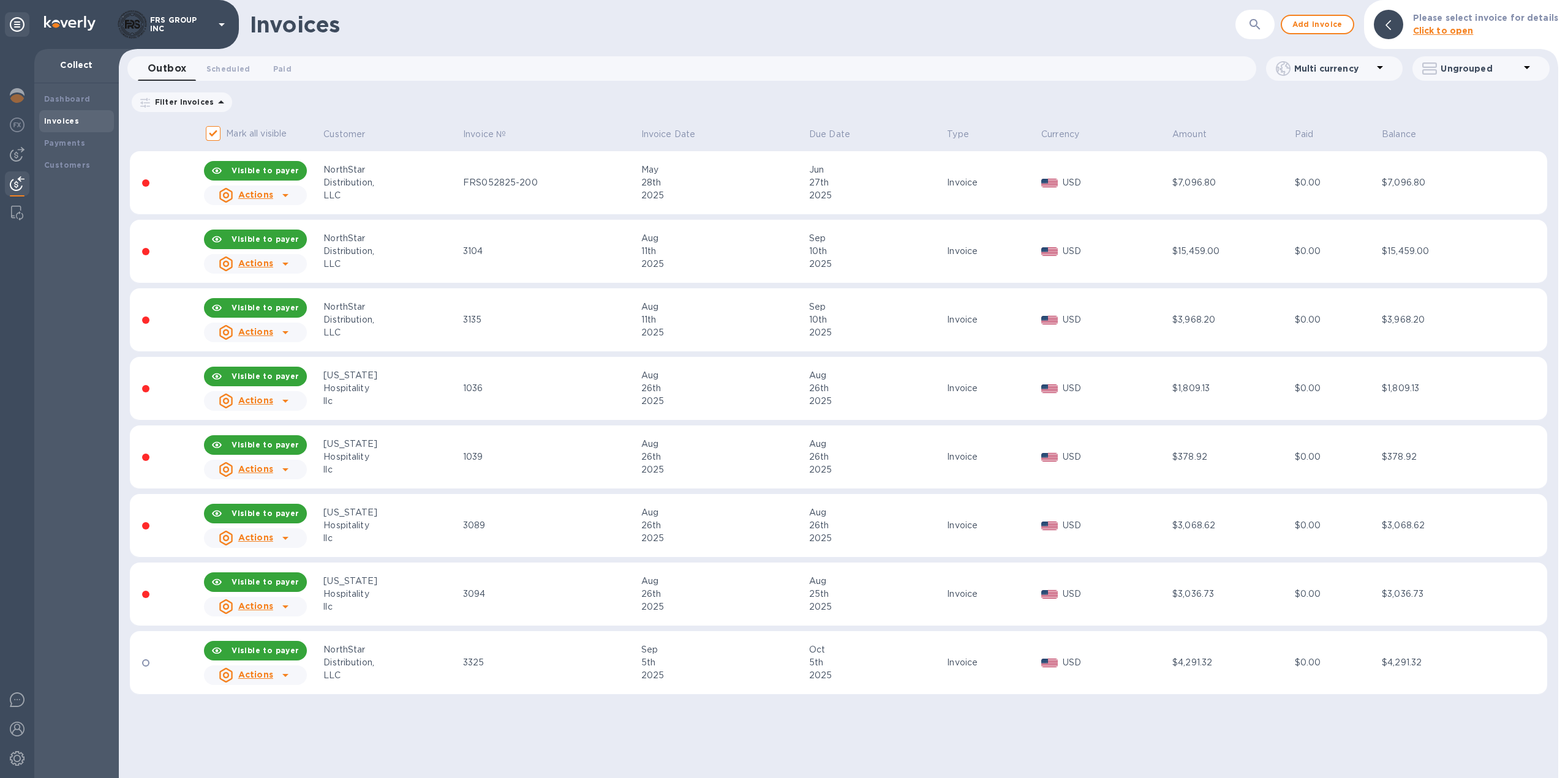
click at [286, 535] on icon at bounding box center [285, 538] width 15 height 15
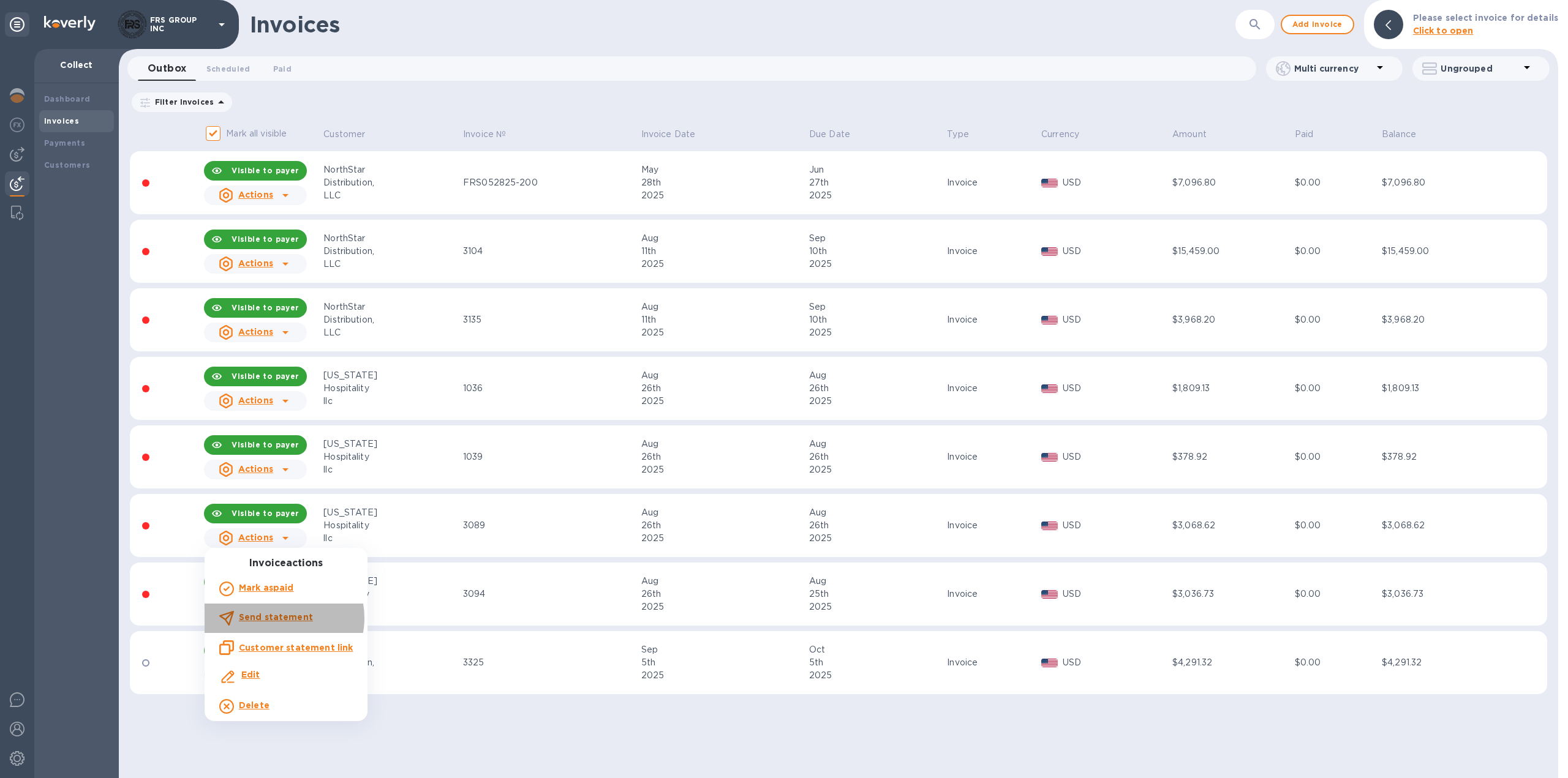
click at [283, 618] on b "Send statement" at bounding box center [276, 616] width 74 height 10
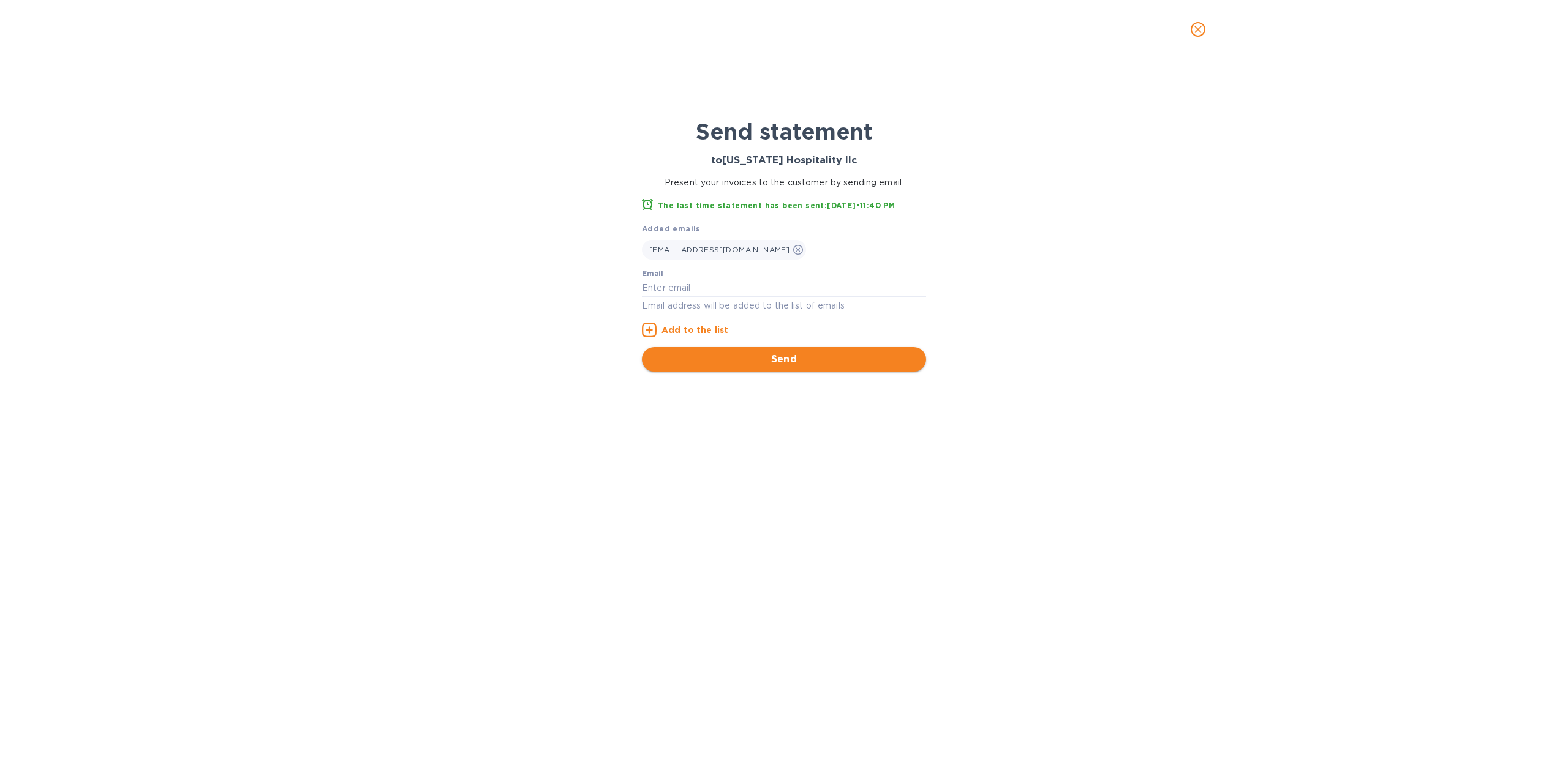
click at [748, 359] on span "Send" at bounding box center [784, 359] width 265 height 15
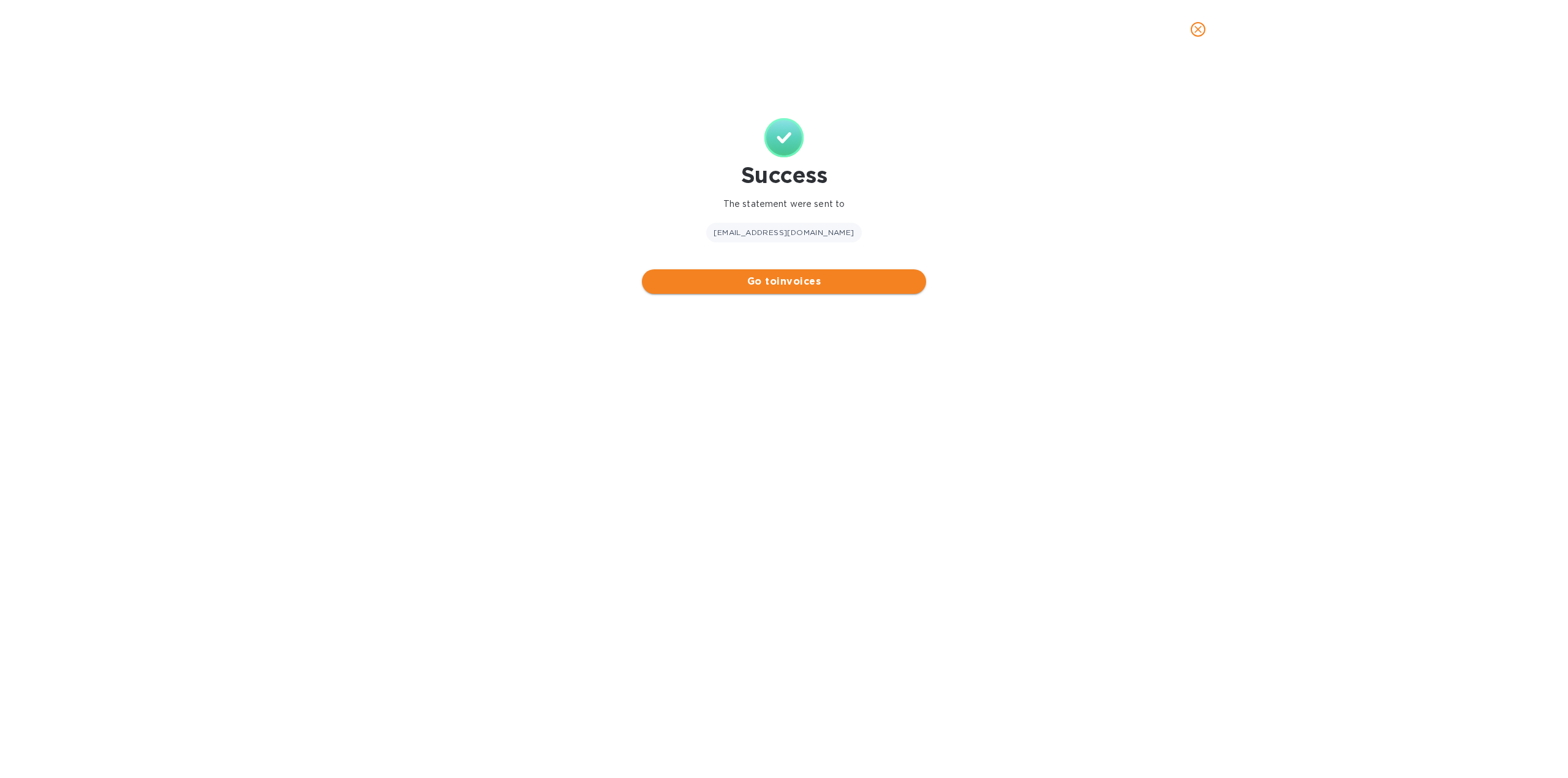
click at [676, 290] on button "Go to invoices" at bounding box center [784, 281] width 284 height 25
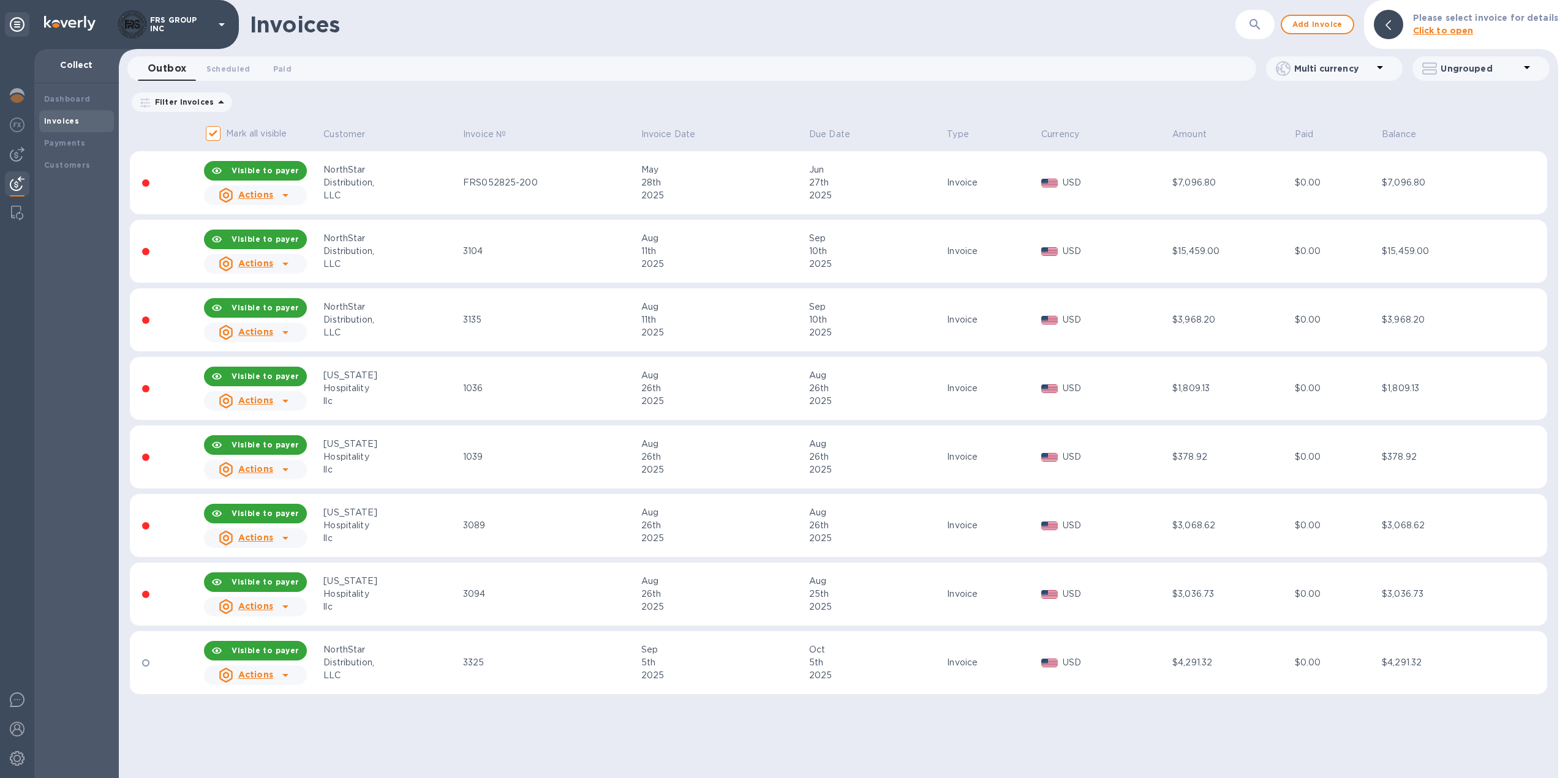
click at [283, 603] on icon at bounding box center [285, 606] width 15 height 15
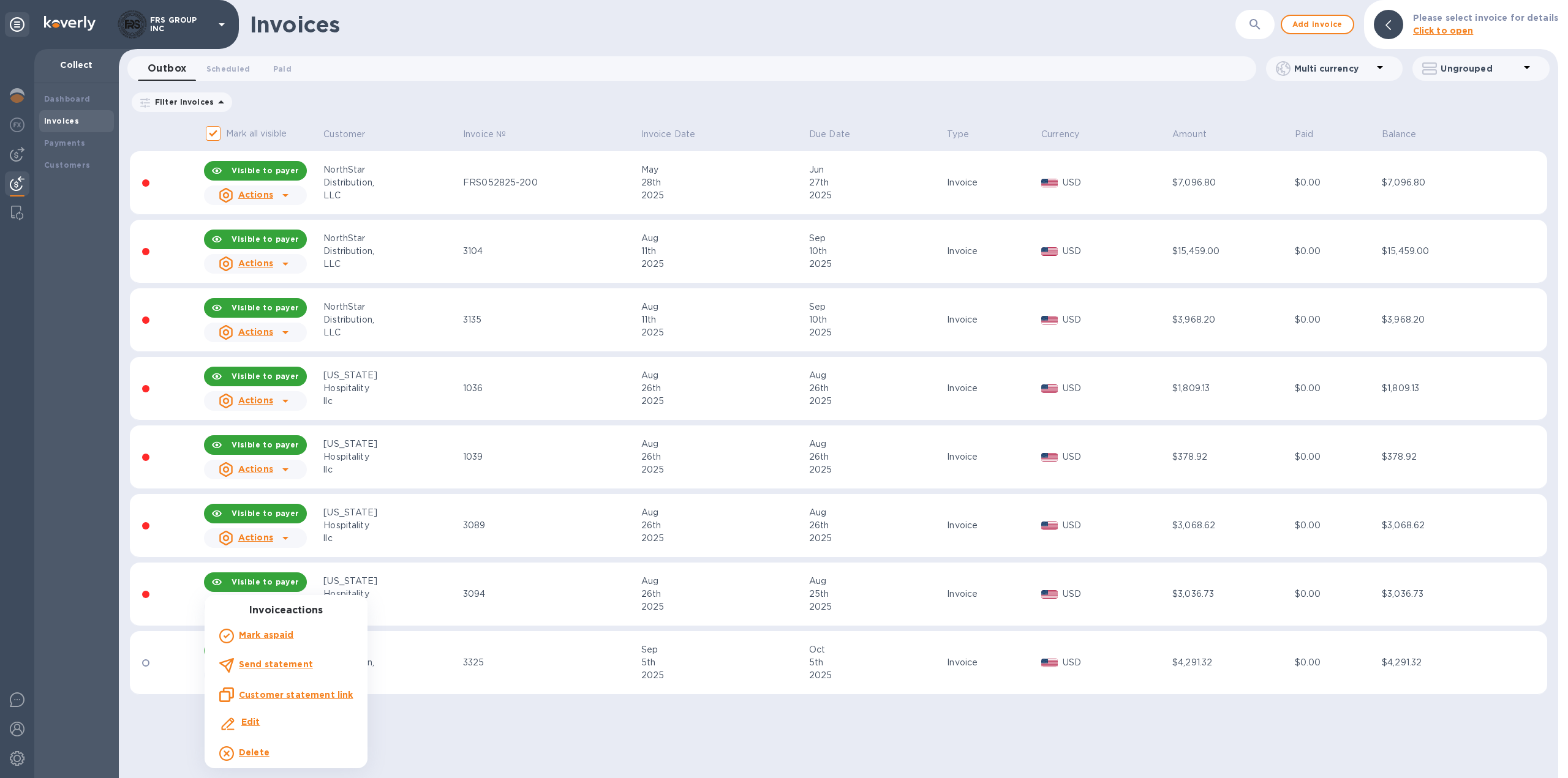
click at [297, 664] on b "Send statement" at bounding box center [276, 664] width 74 height 10
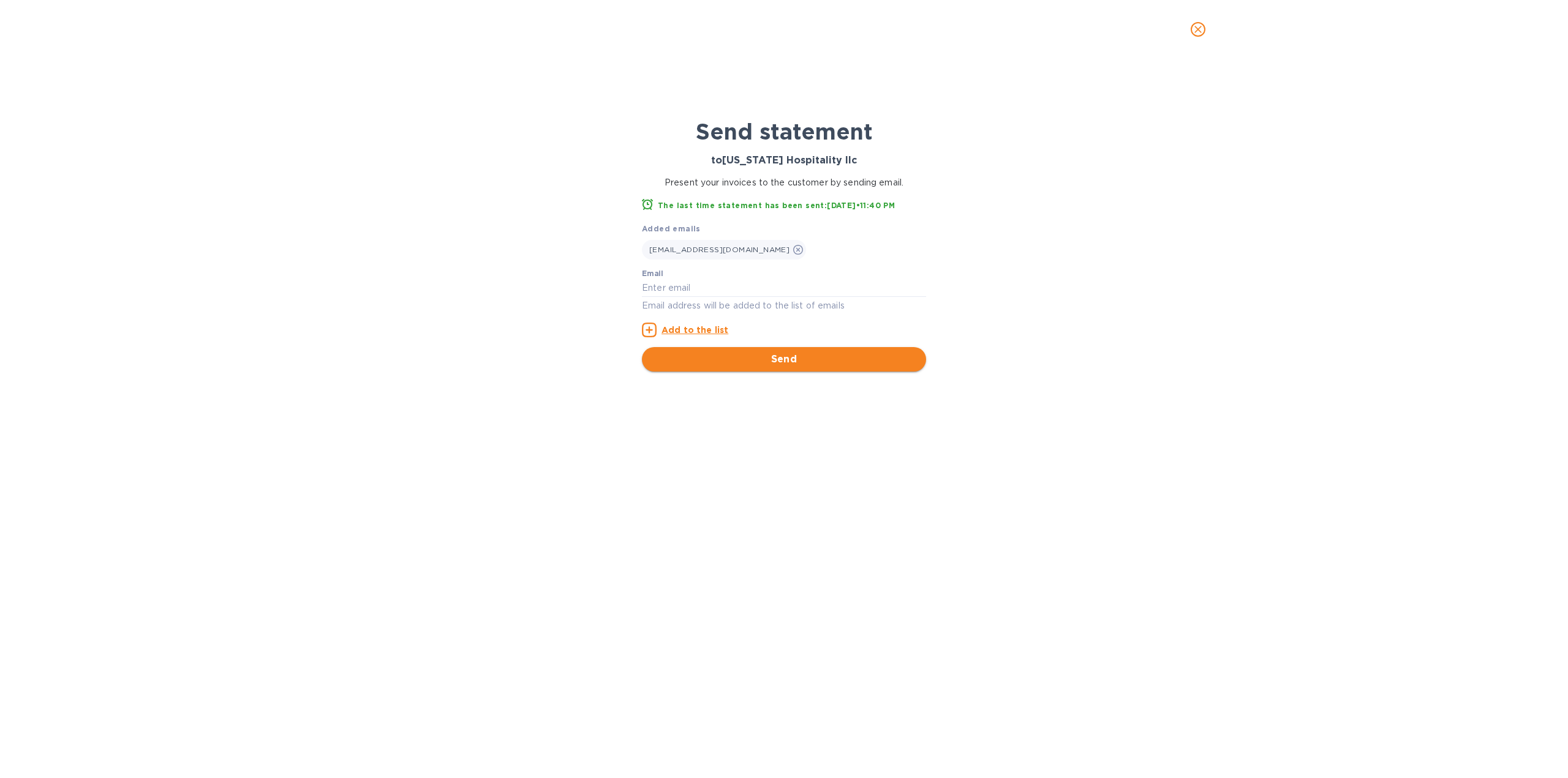
click at [723, 367] on button "Send" at bounding box center [784, 359] width 284 height 25
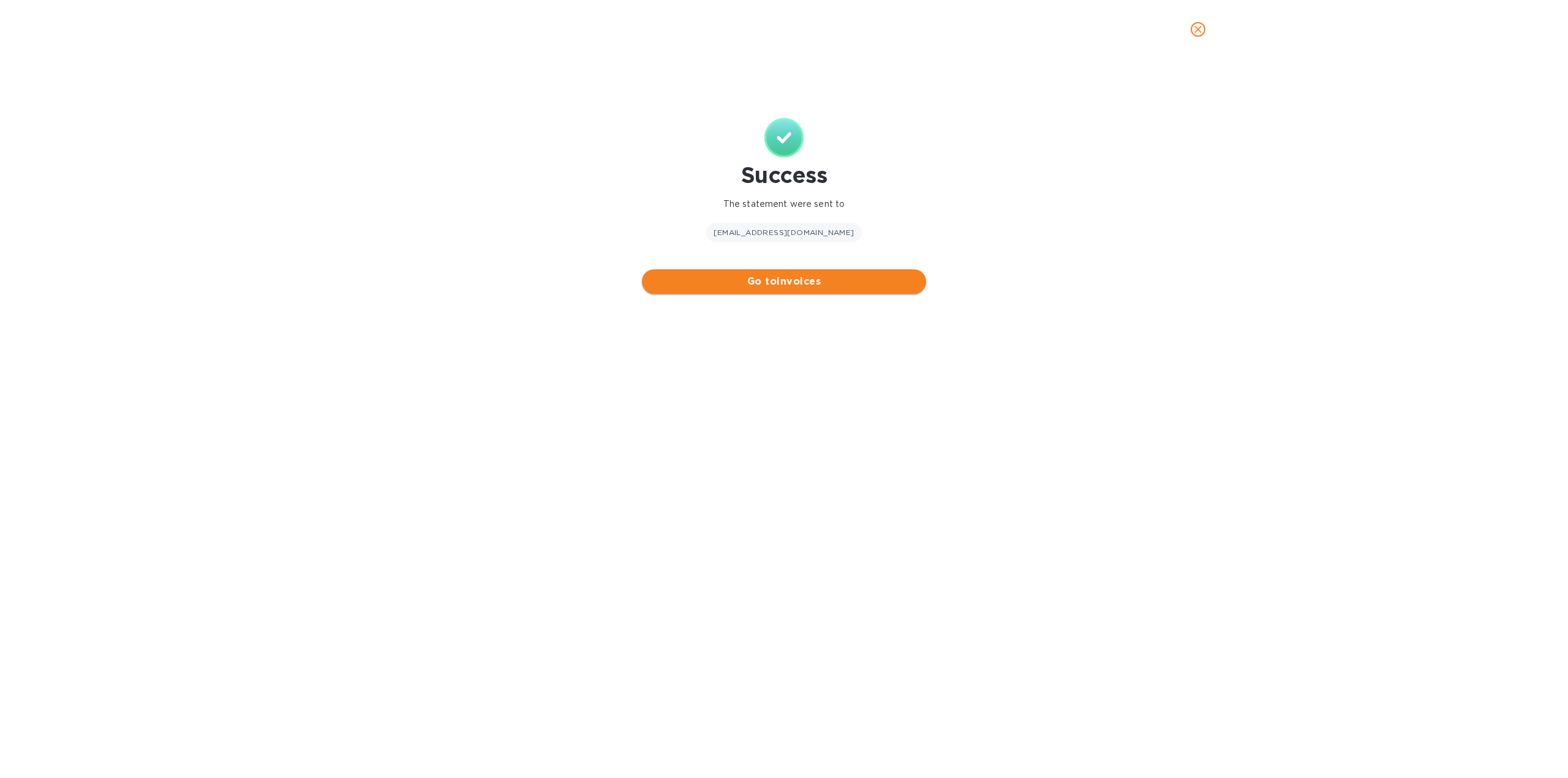
click at [691, 289] on button "Go to invoices" at bounding box center [784, 281] width 284 height 25
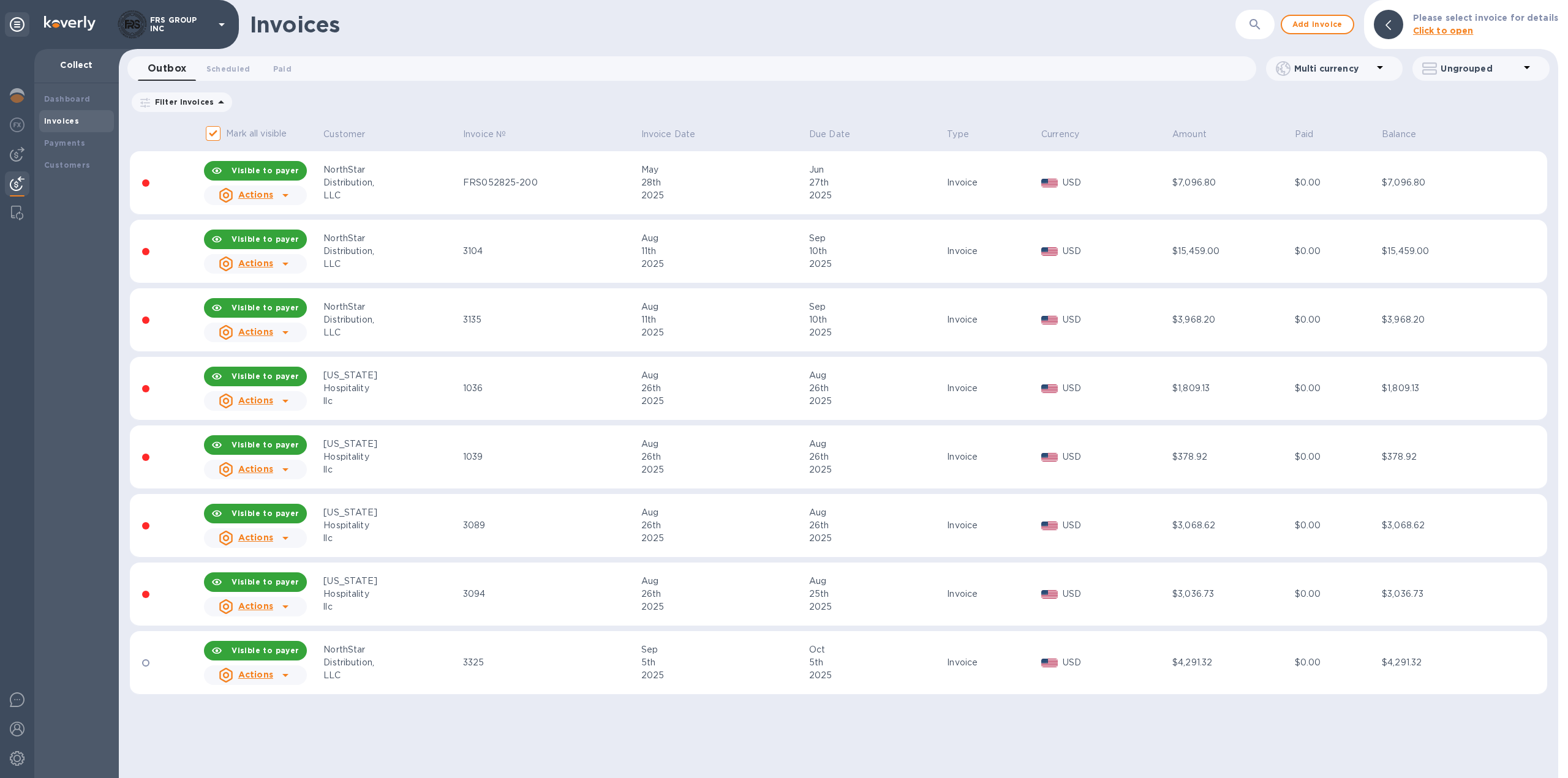
click at [18, 186] on img at bounding box center [18, 184] width 15 height 15
click at [18, 96] on img at bounding box center [18, 96] width 15 height 15
